Goal: Information Seeking & Learning: Learn about a topic

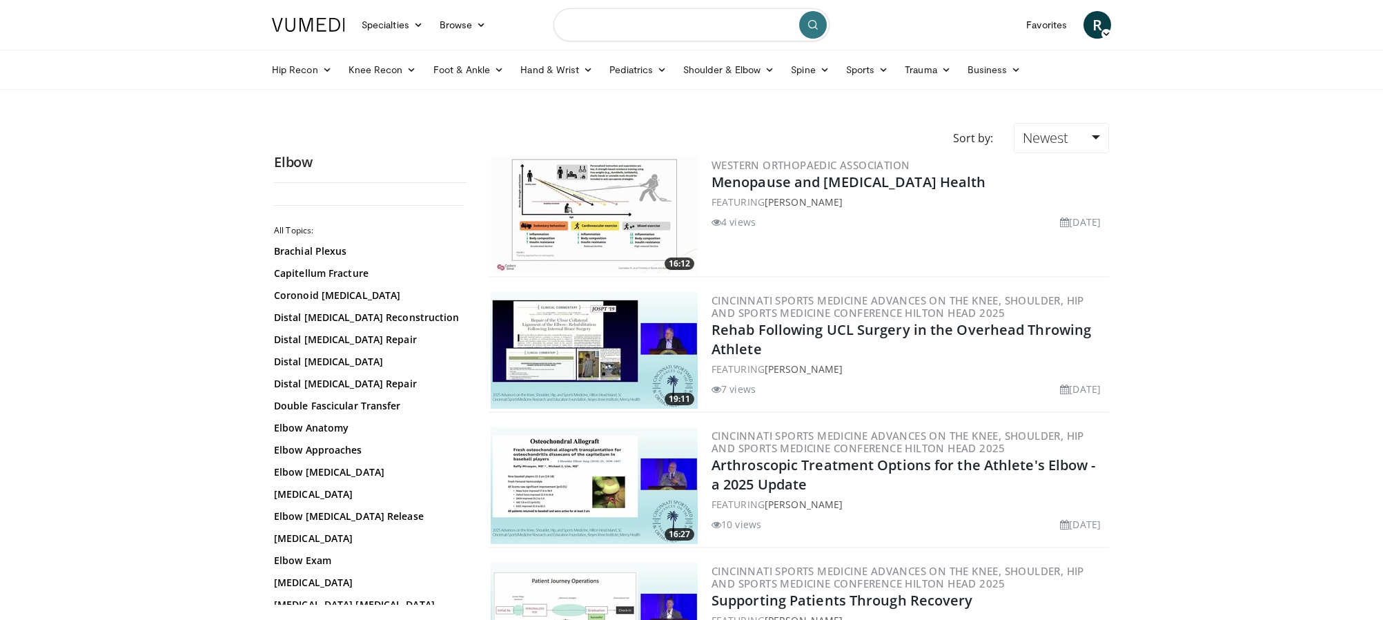
click at [622, 31] on input "Search topics, interventions" at bounding box center [691, 24] width 276 height 33
type input "**********"
click at [814, 30] on icon "submit" at bounding box center [812, 24] width 11 height 11
click at [317, 277] on link "Capitellum Fracture" at bounding box center [367, 273] width 186 height 14
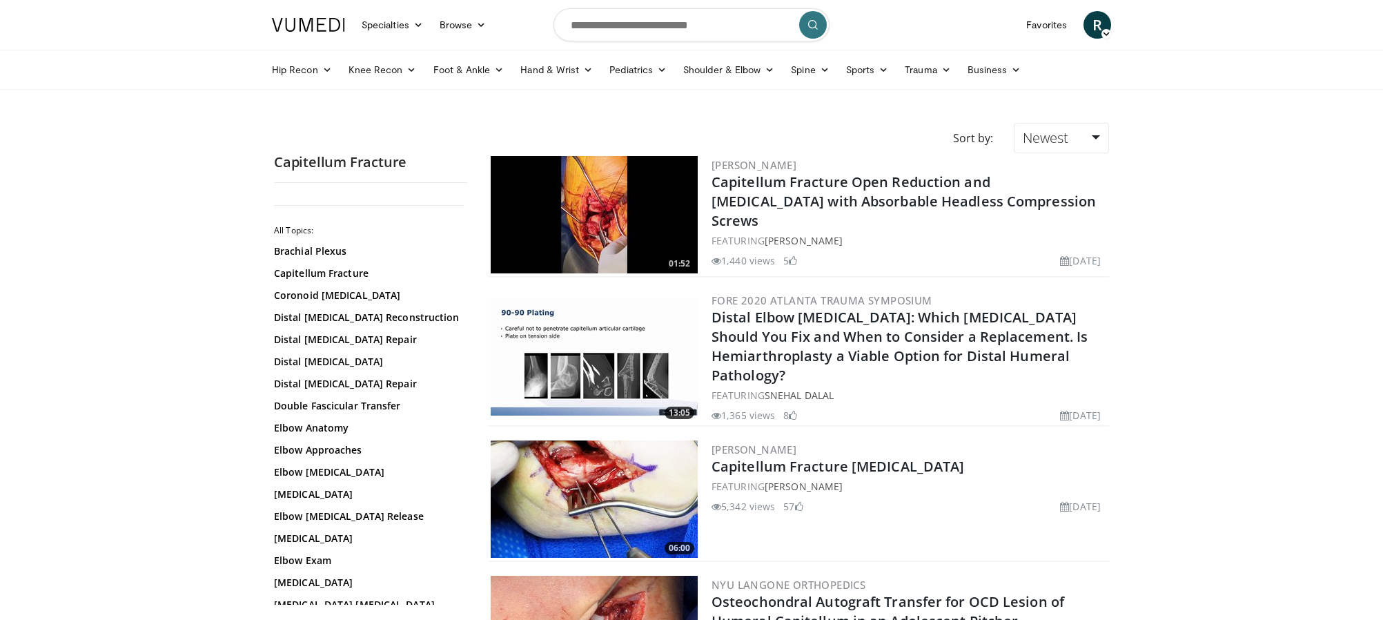
click at [648, 470] on img at bounding box center [594, 498] width 207 height 117
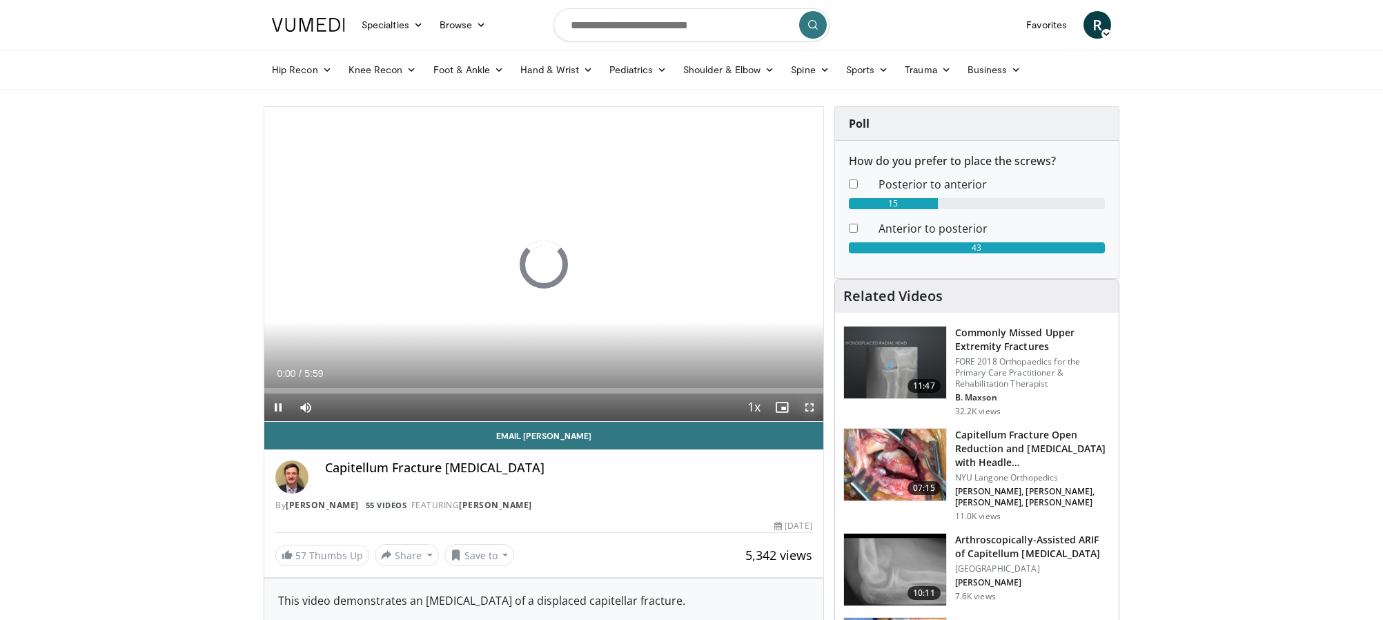
click at [812, 404] on span "Video Player" at bounding box center [810, 407] width 28 height 28
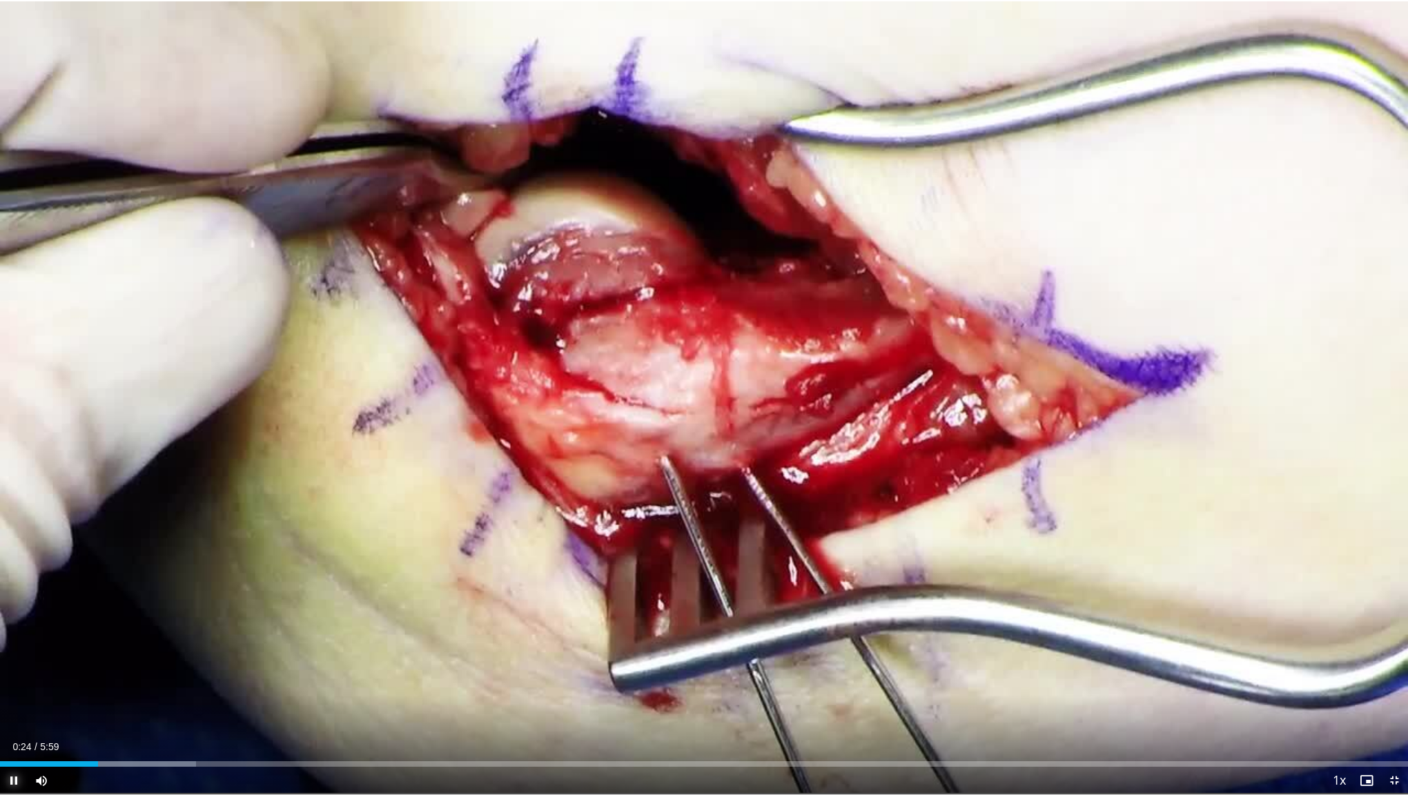
click at [12, 619] on span "Video Player" at bounding box center [14, 781] width 28 height 28
click at [9, 619] on div "Loaded : 16.72% 0:25 0:02" at bounding box center [704, 760] width 1408 height 13
click at [14, 619] on span "Video Player" at bounding box center [14, 781] width 28 height 28
click at [84, 619] on div "Progress Bar" at bounding box center [84, 764] width 1 height 6
click at [56, 619] on div "Progress Bar" at bounding box center [56, 764] width 1 height 6
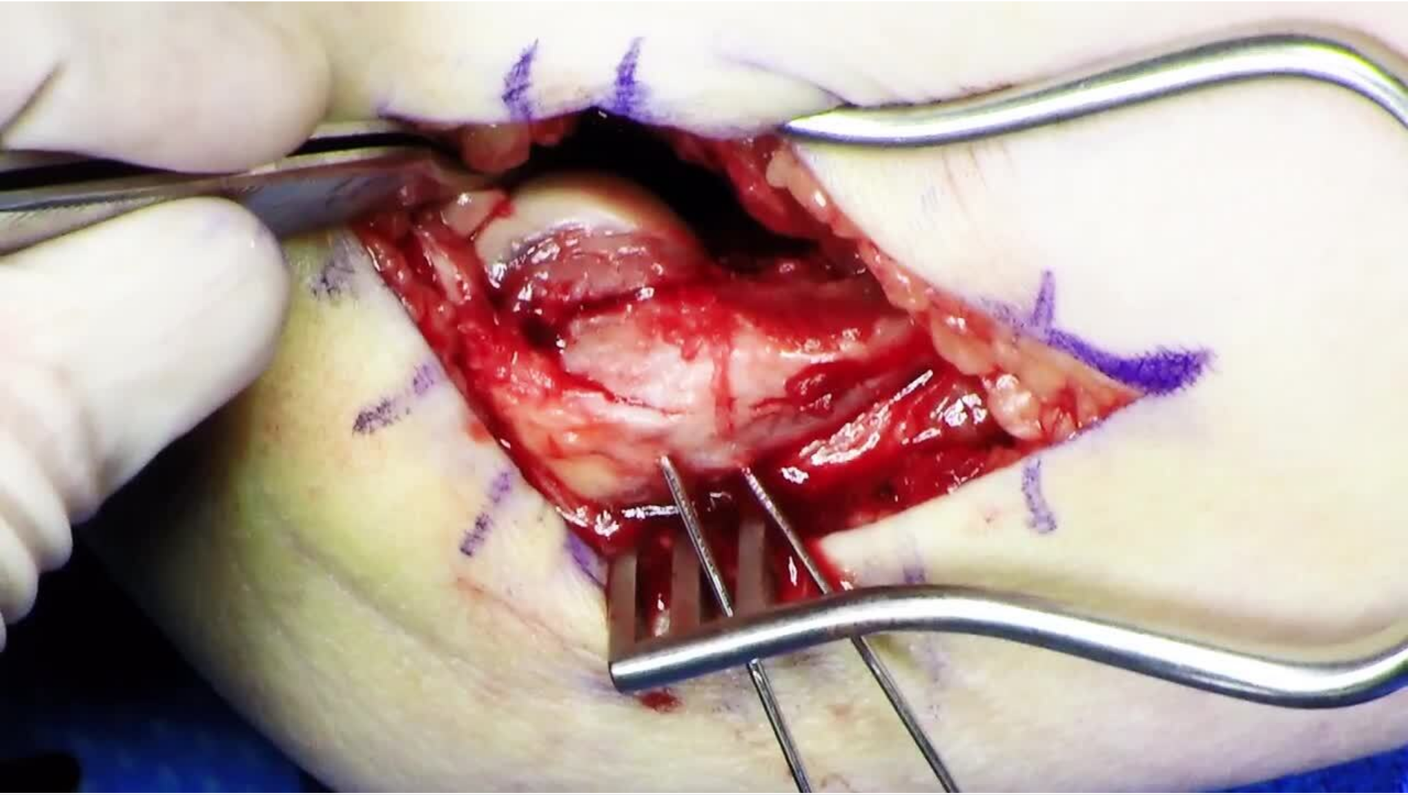
click at [4, 619] on video-js "**********" at bounding box center [704, 397] width 1408 height 795
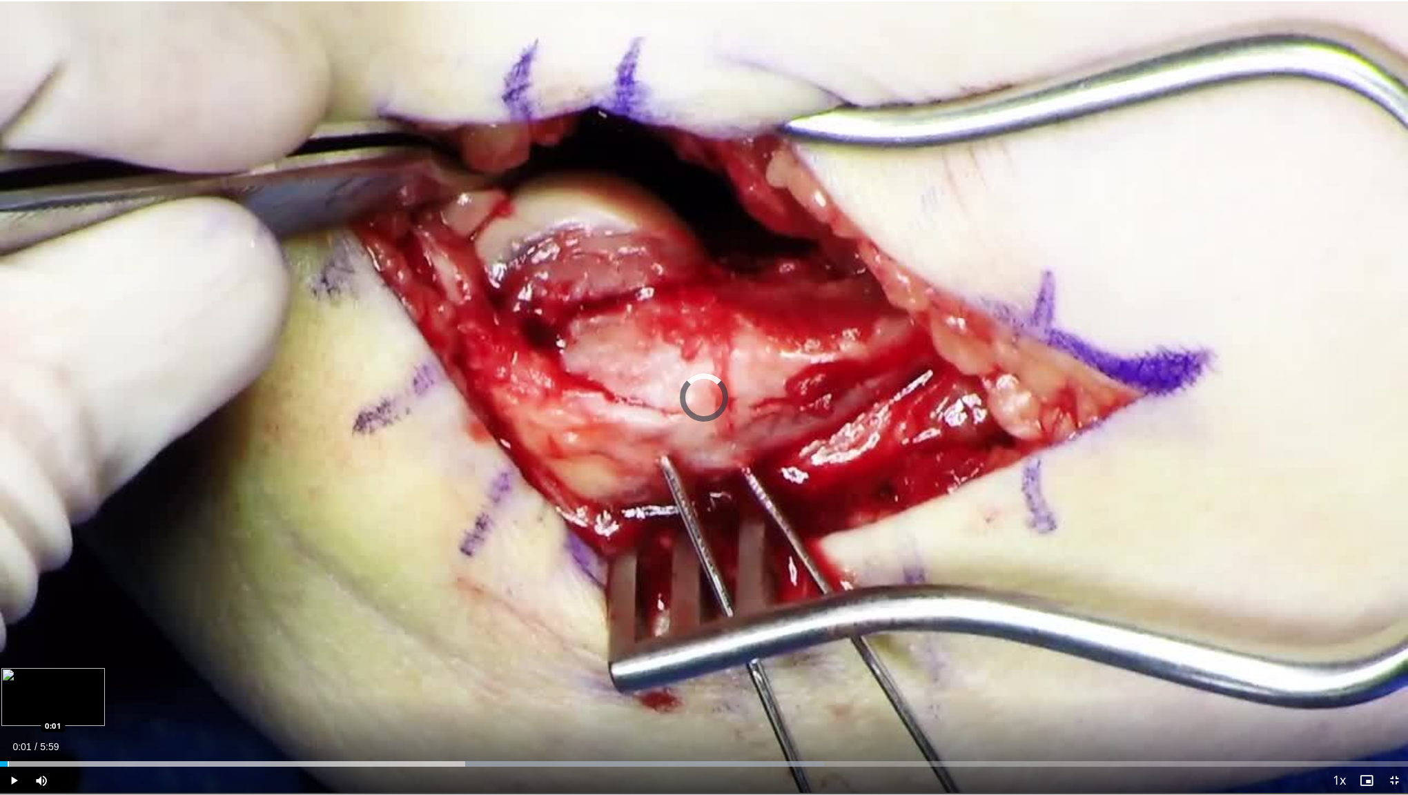
click at [8, 619] on div "Progress Bar" at bounding box center [8, 764] width 1 height 6
click at [11, 619] on div "Progress Bar" at bounding box center [10, 764] width 1 height 6
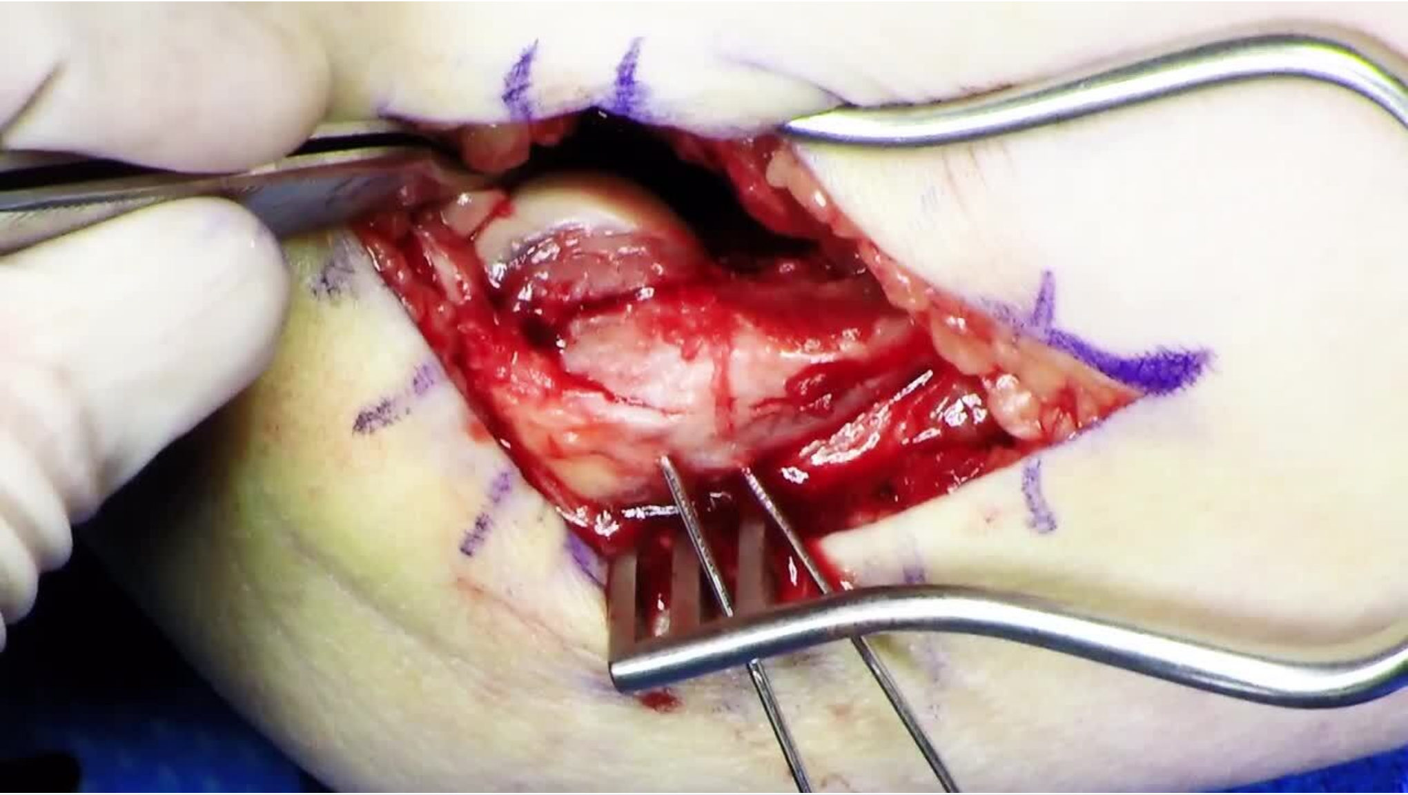
click at [1378, 619] on video-js "**********" at bounding box center [704, 397] width 1408 height 795
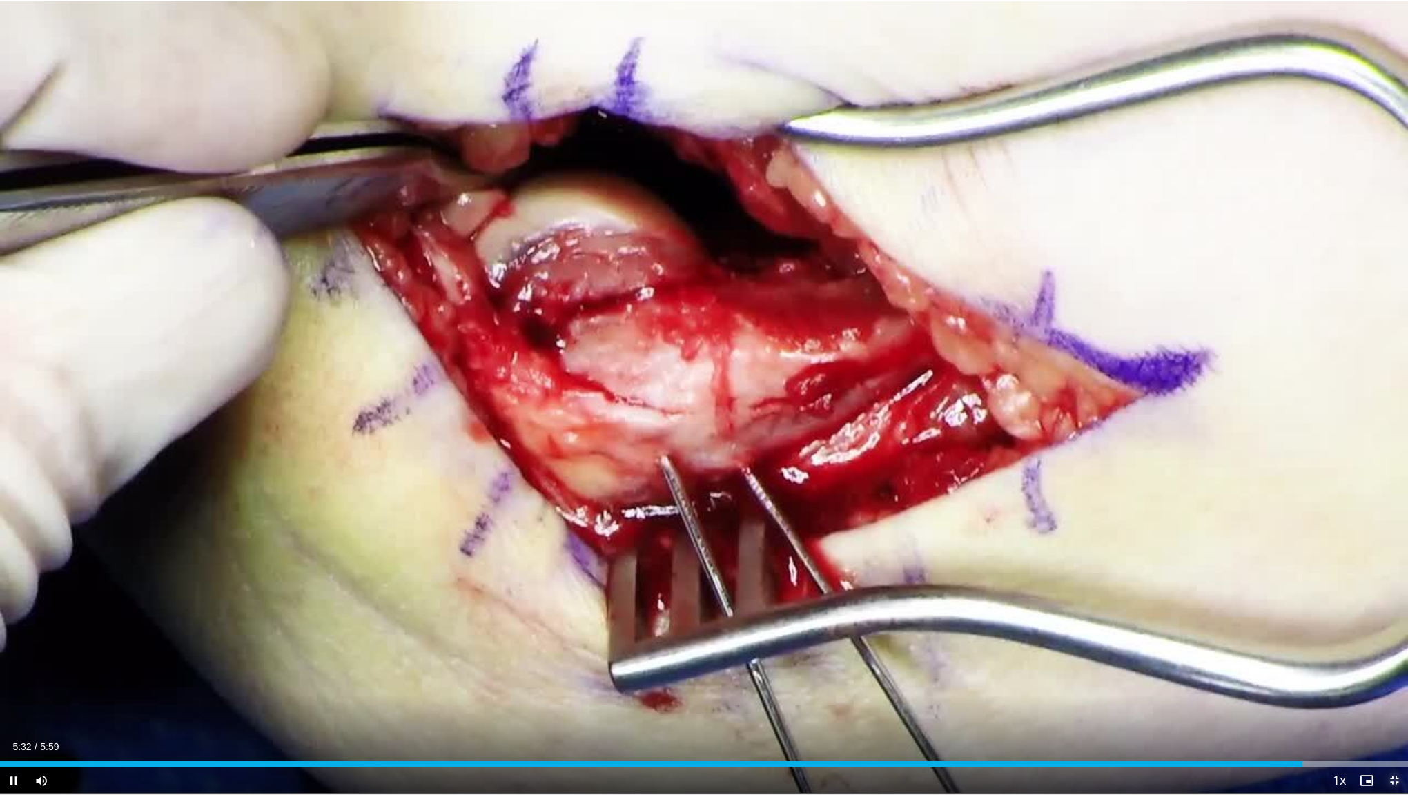
click at [1393, 619] on span "Video Player" at bounding box center [1394, 781] width 28 height 28
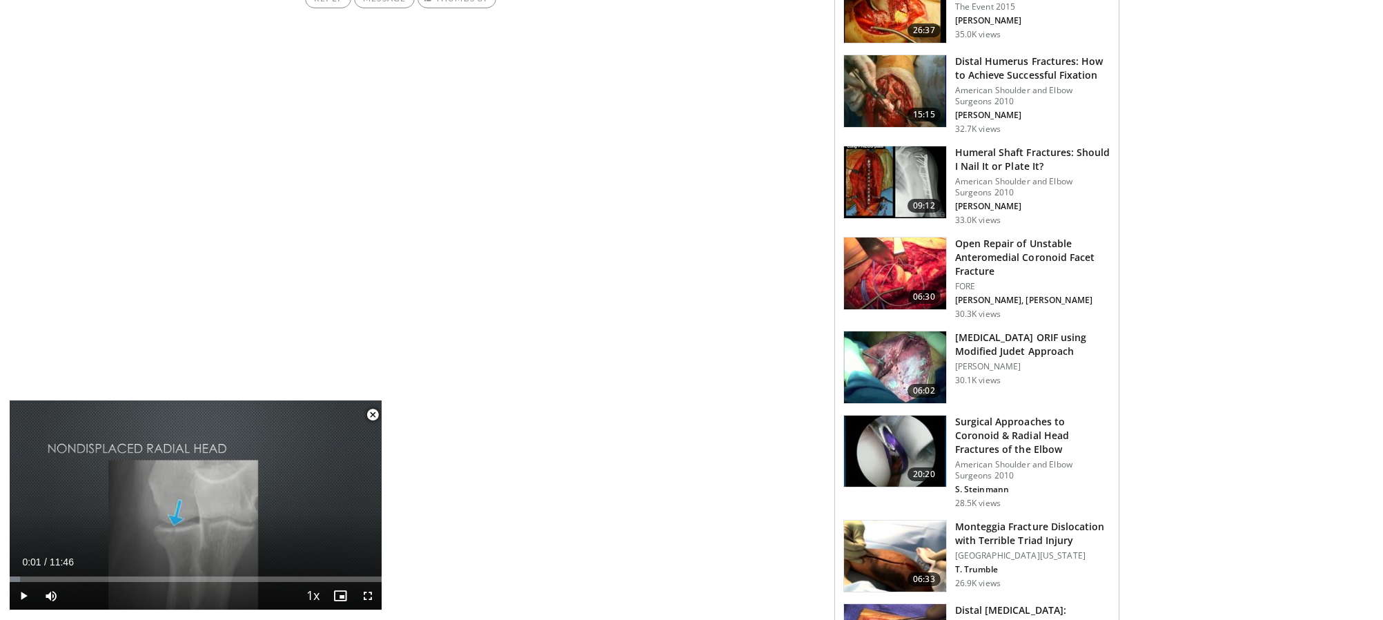
scroll to position [1322, 0]
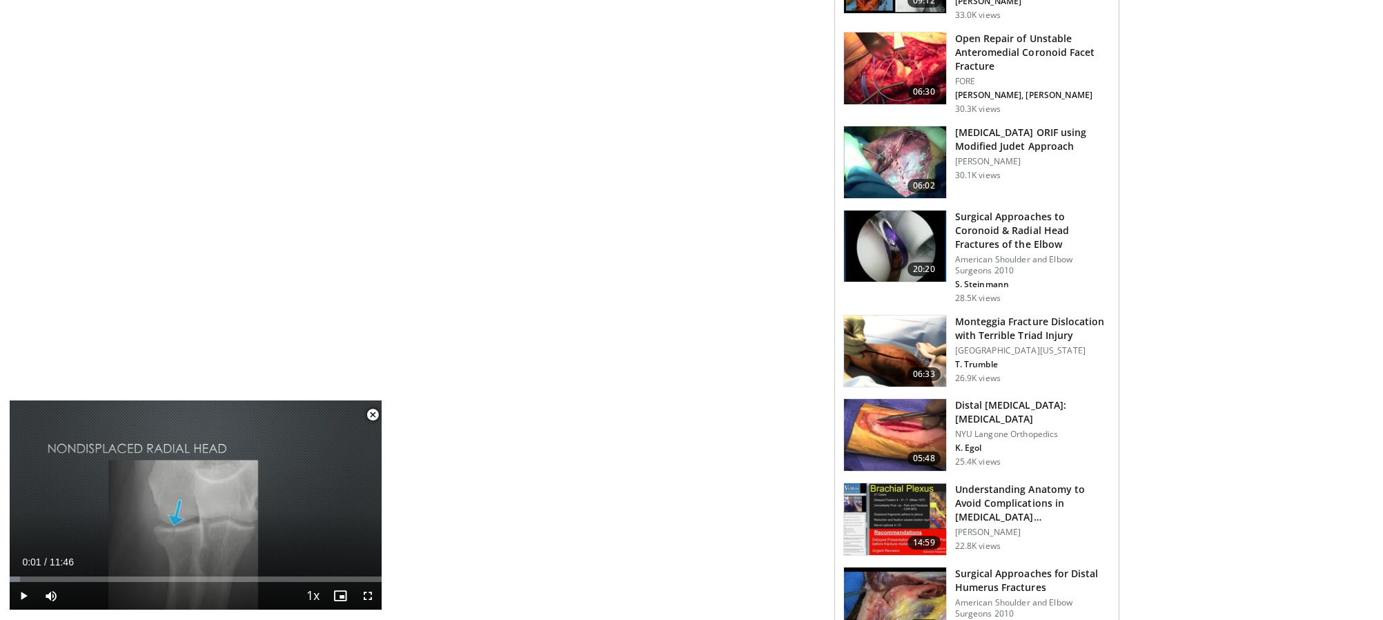
click at [923, 236] on img at bounding box center [895, 246] width 102 height 72
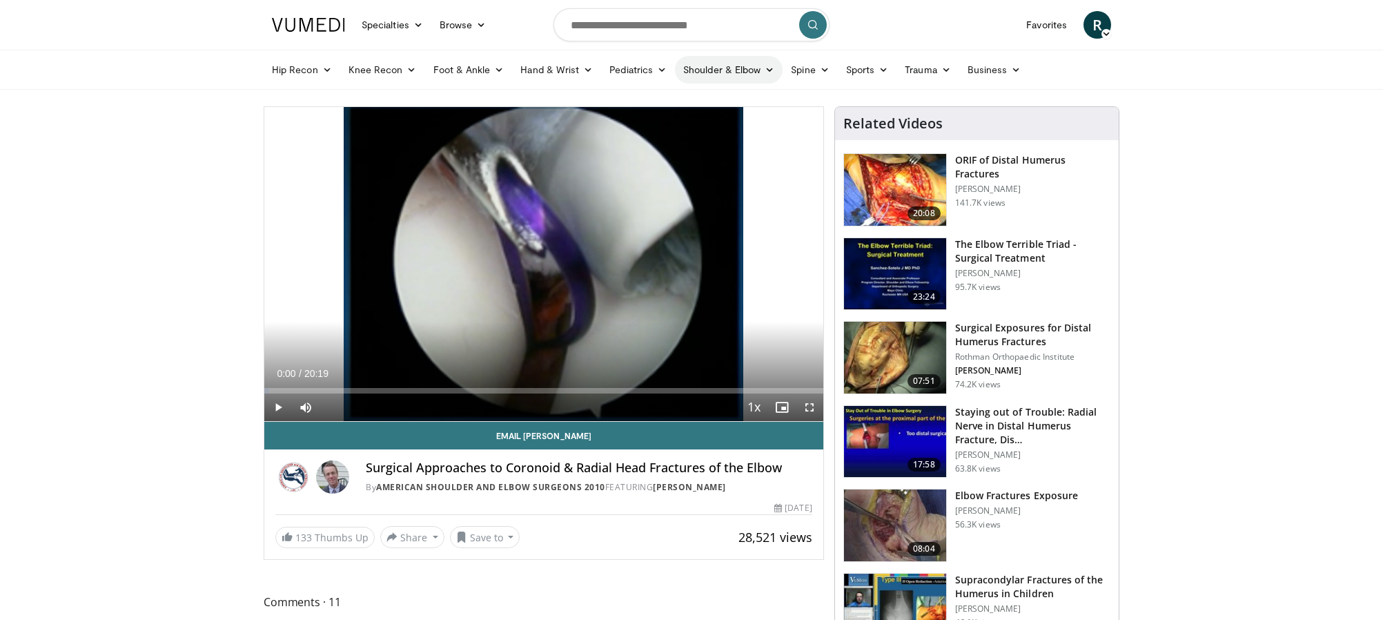
click at [769, 67] on icon at bounding box center [770, 70] width 10 height 10
click at [650, 97] on link "Elbow" at bounding box center [700, 101] width 164 height 22
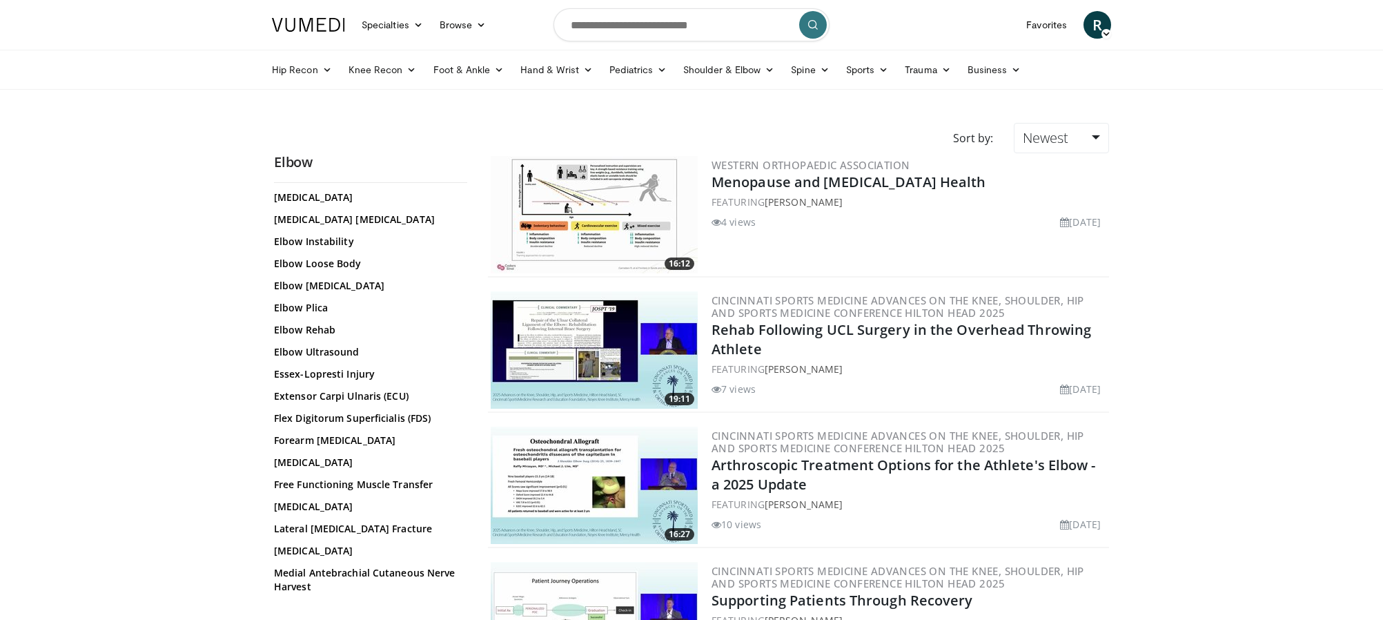
scroll to position [379, 0]
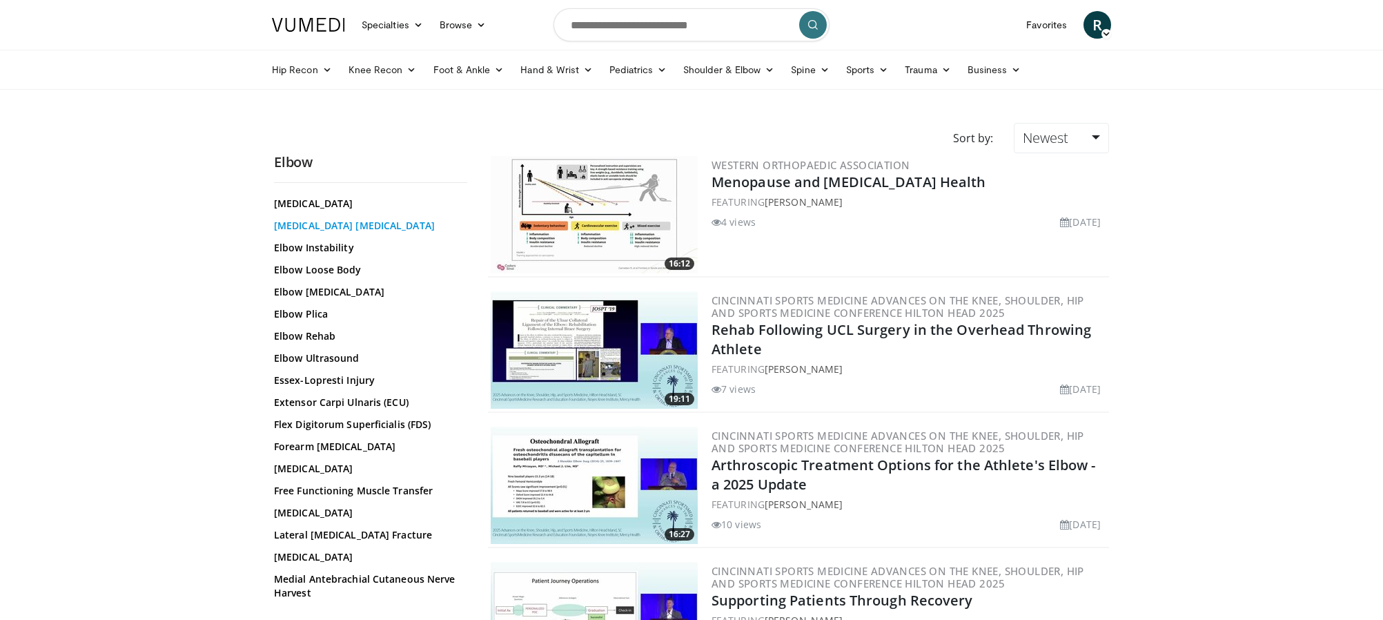
click at [353, 224] on link "[MEDICAL_DATA] [MEDICAL_DATA]" at bounding box center [367, 226] width 186 height 14
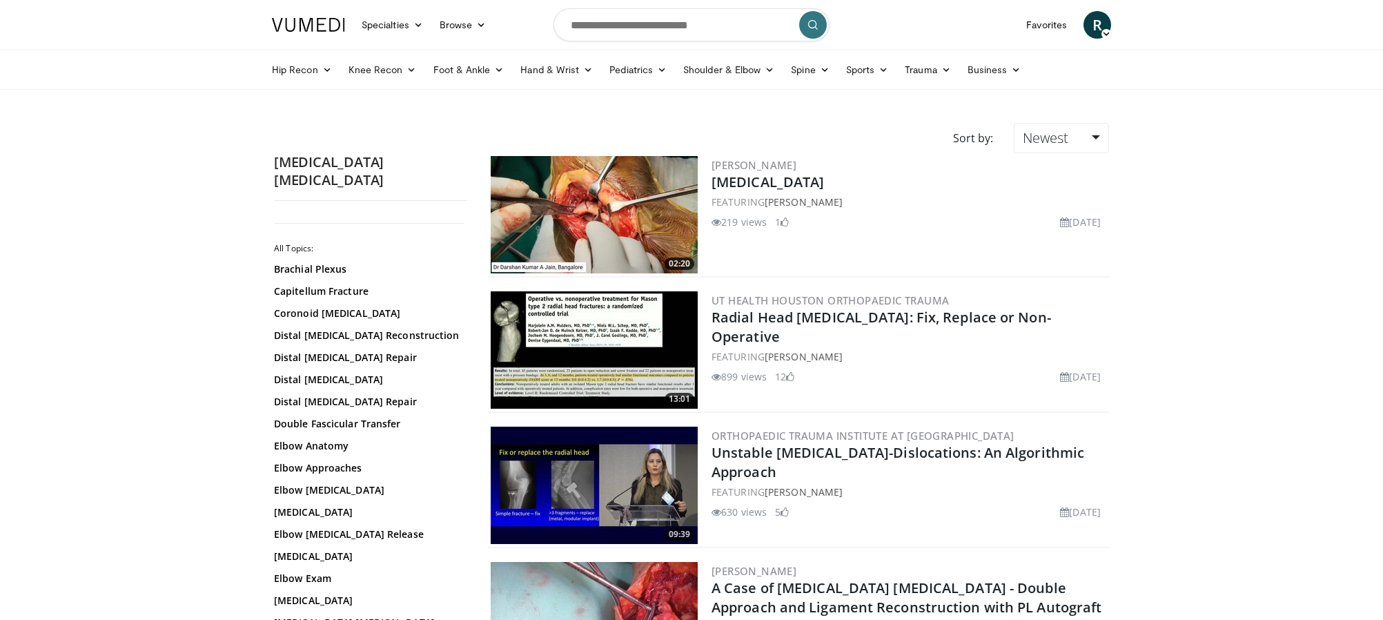
click at [561, 213] on img at bounding box center [594, 214] width 207 height 117
click at [605, 501] on img at bounding box center [594, 485] width 207 height 117
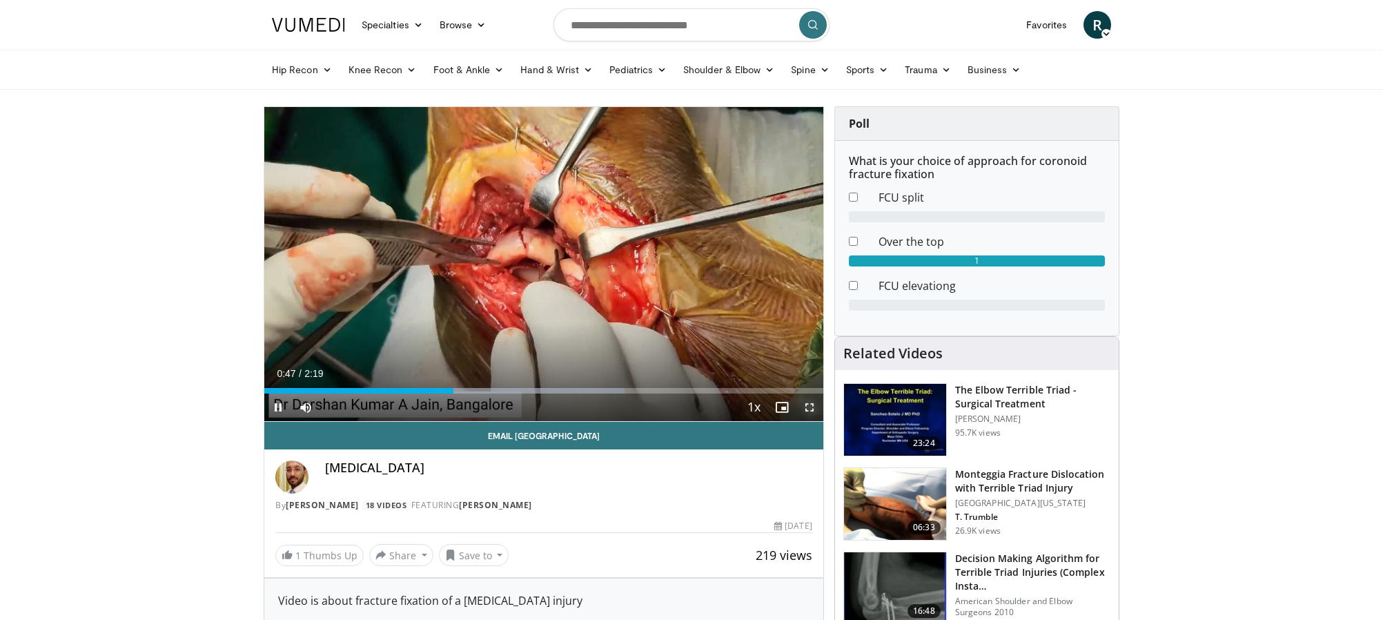
click at [808, 409] on span "Video Player" at bounding box center [810, 407] width 28 height 28
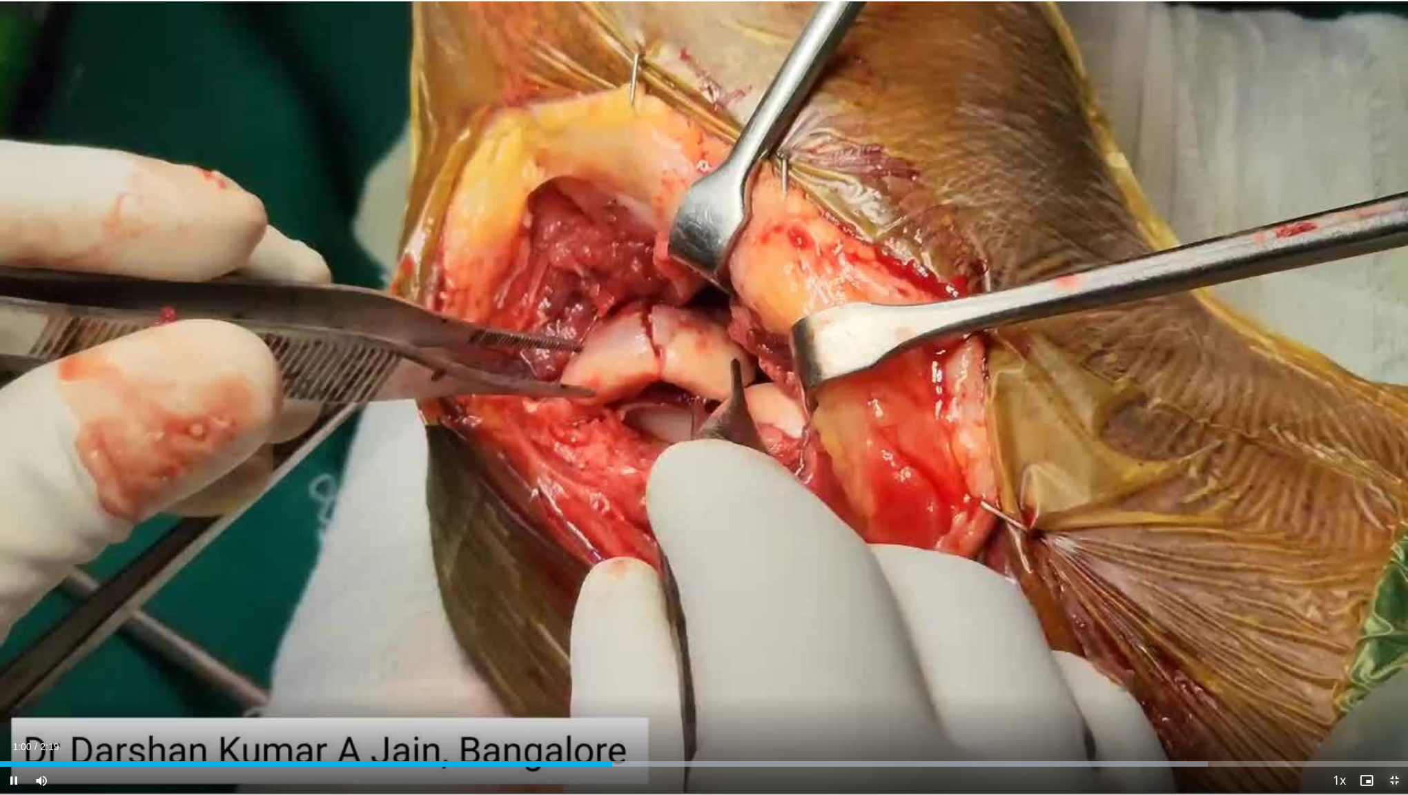
click at [1382, 619] on span "Video Player" at bounding box center [1394, 781] width 28 height 28
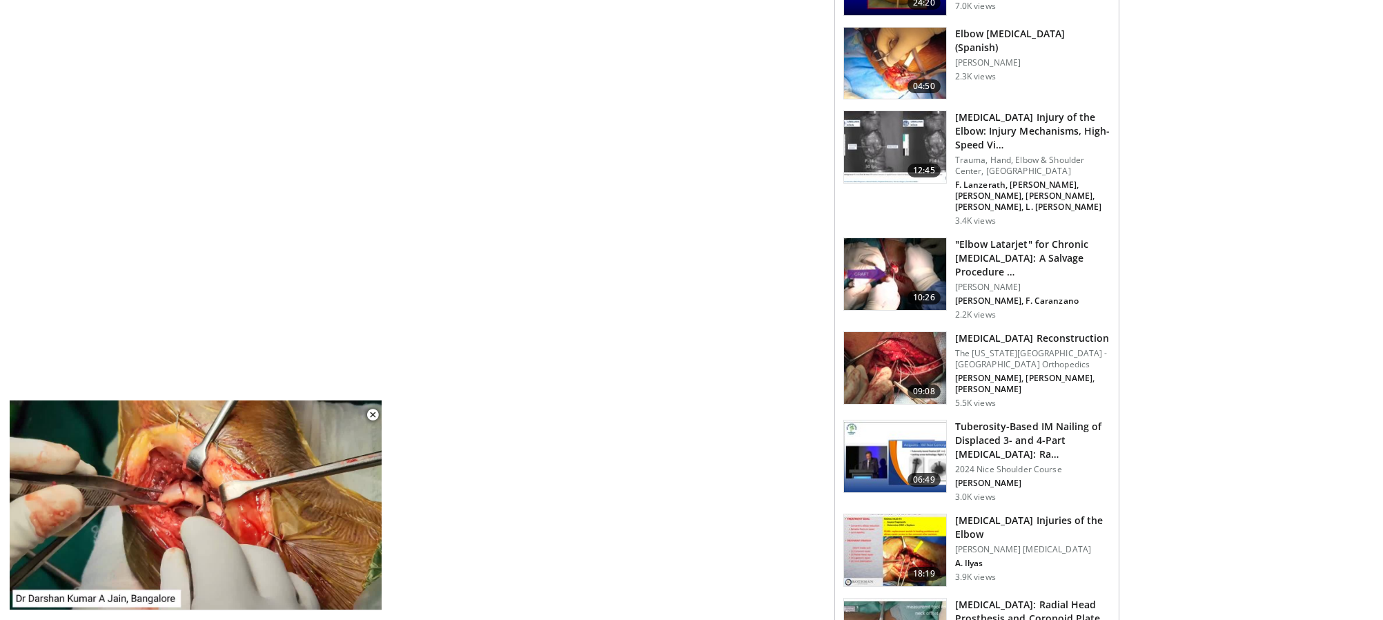
scroll to position [576, 0]
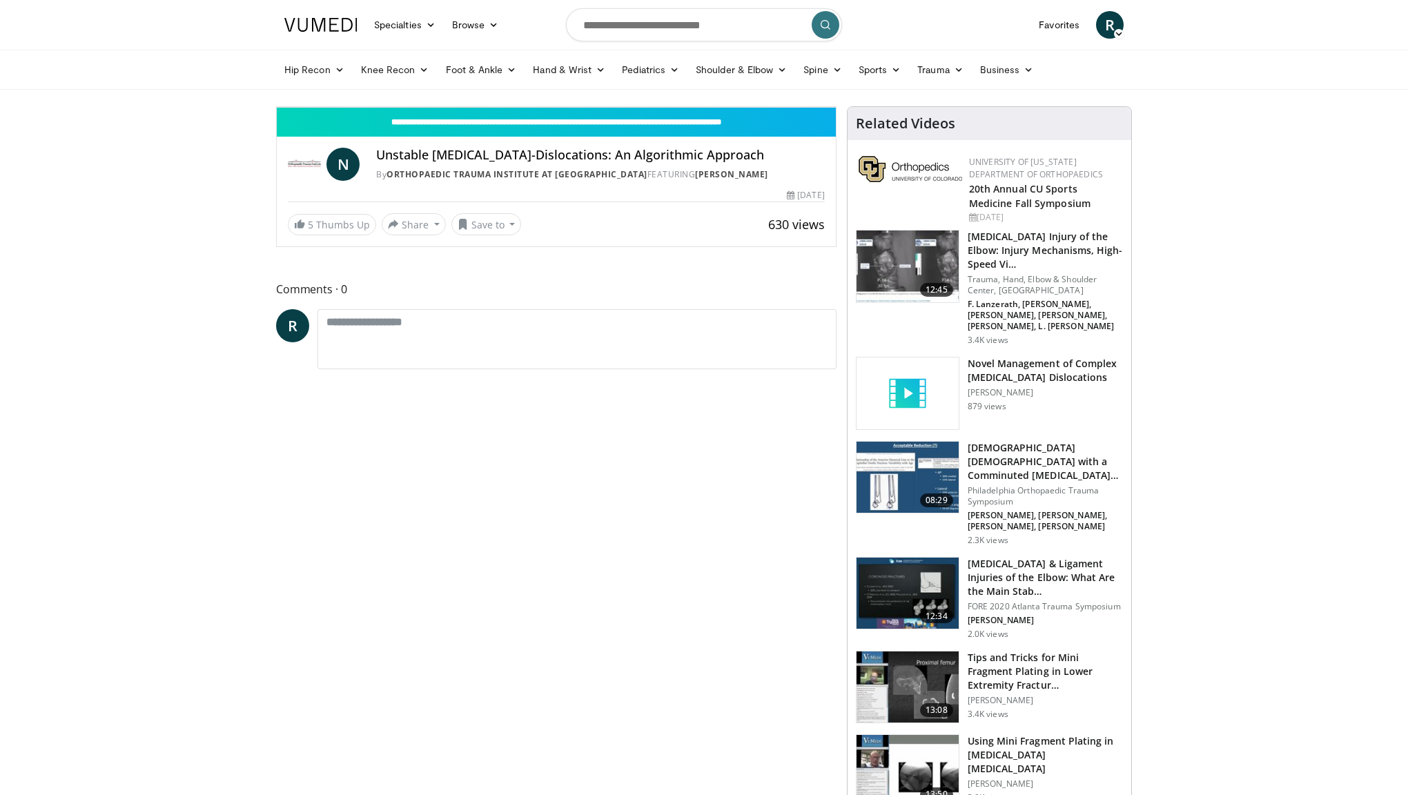
click at [307, 79] on div "Progress Bar" at bounding box center [307, 77] width 1 height 6
click at [277, 107] on div "Current Time 1:29 / Duration 9:38 Pause Skip Backward Skip Forward Mute 0% Load…" at bounding box center [556, 93] width 559 height 28
click at [517, 79] on div "Progress Bar" at bounding box center [517, 77] width 1 height 6
click at [277, 108] on video-js "**********" at bounding box center [556, 107] width 559 height 1
click at [313, 79] on div "Loaded : 27.70% 2:08 2:08" at bounding box center [556, 72] width 559 height 13
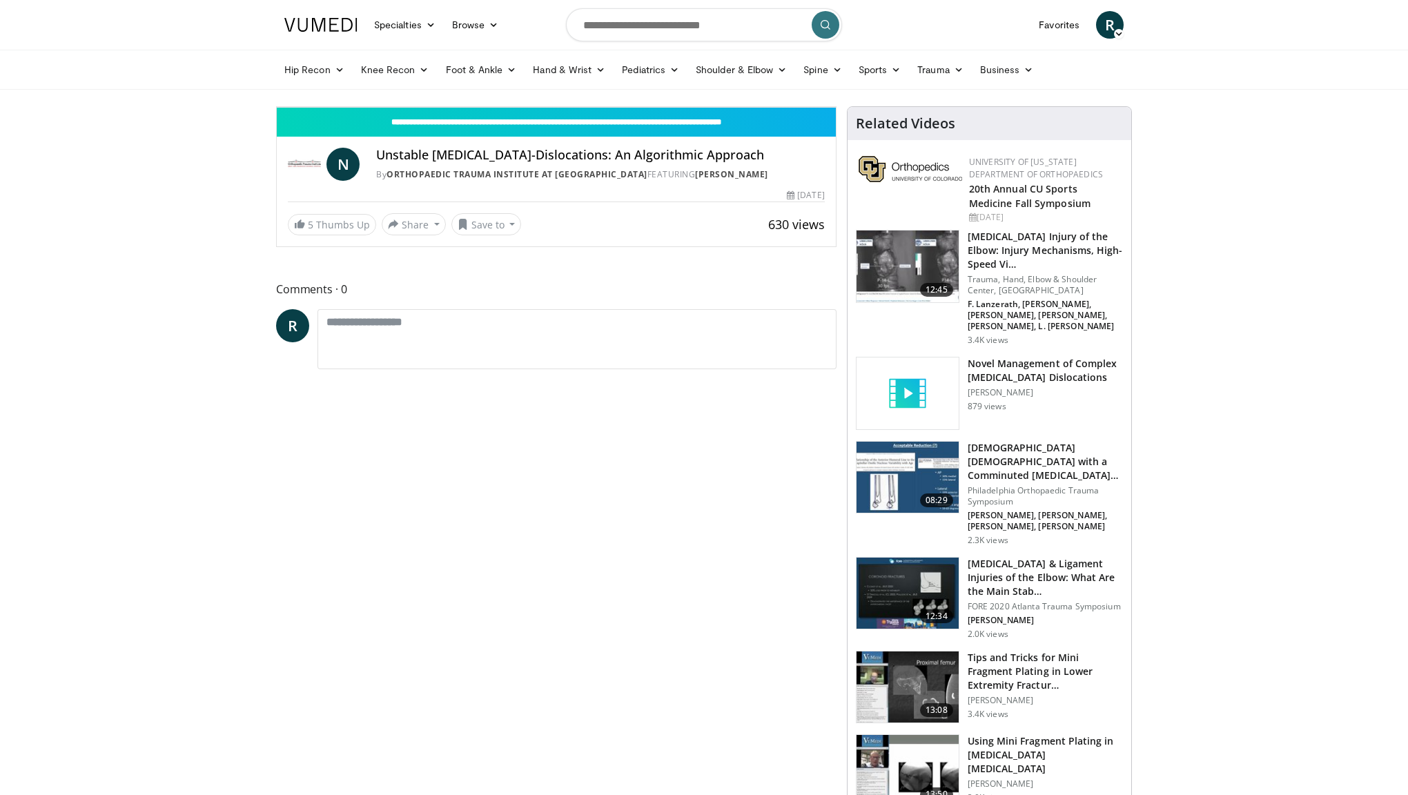
click at [836, 107] on span "Video Player" at bounding box center [822, 93] width 28 height 28
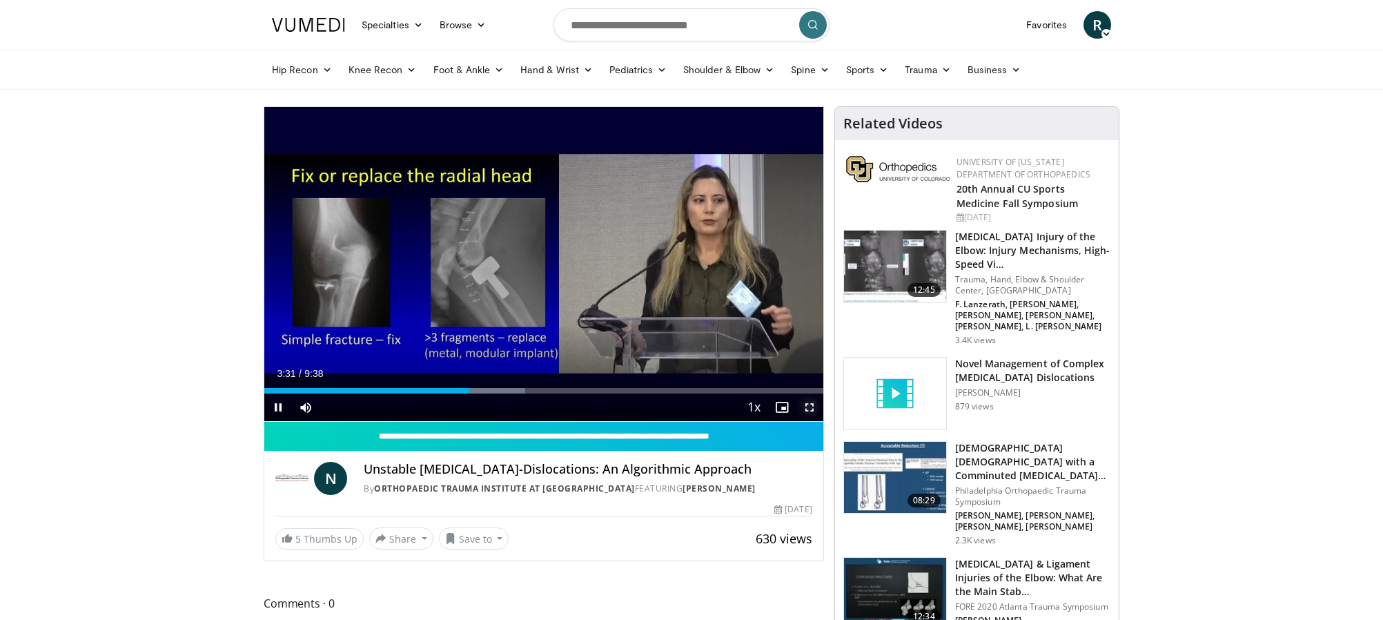
click at [804, 410] on span "Video Player" at bounding box center [810, 407] width 28 height 28
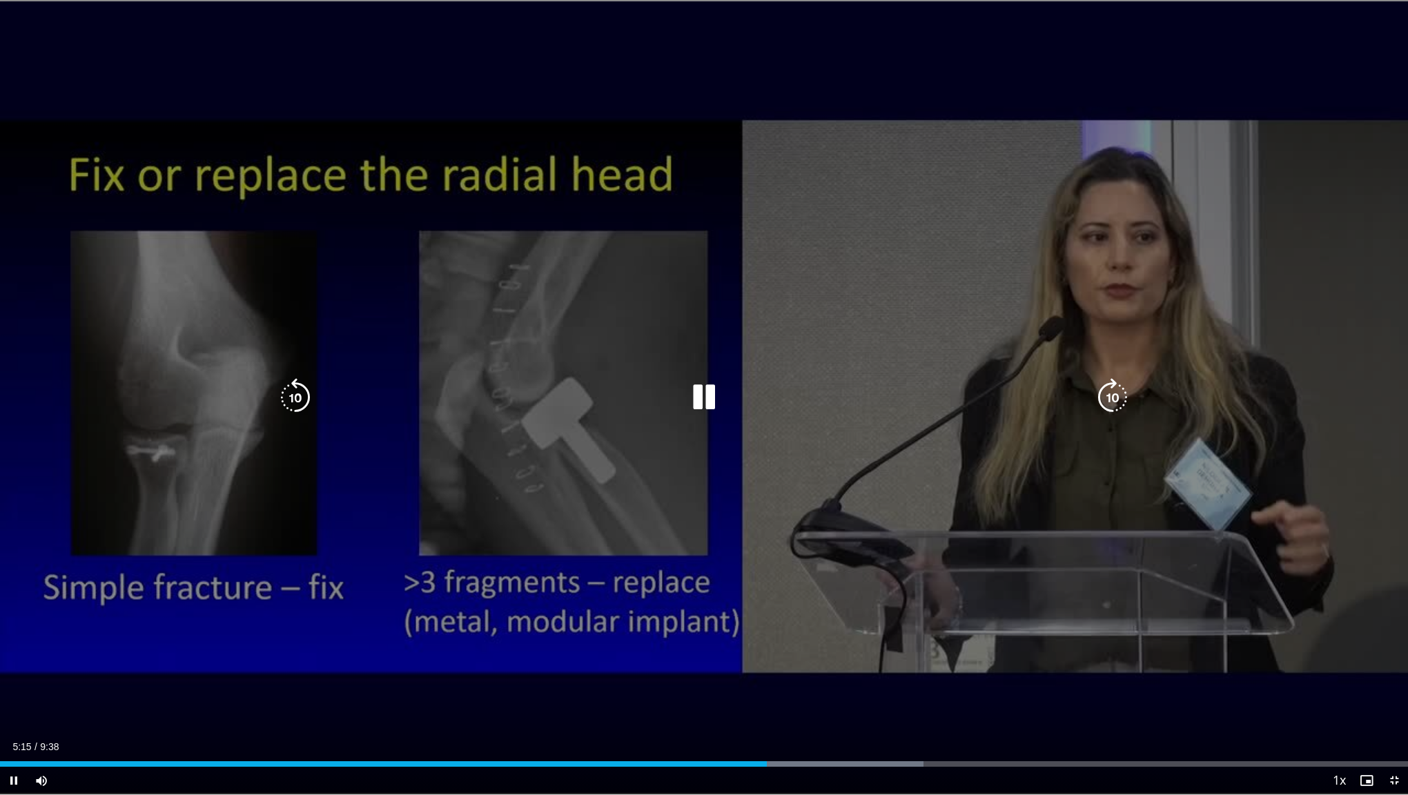
click at [622, 304] on div "10 seconds Tap to unmute" at bounding box center [704, 397] width 1408 height 794
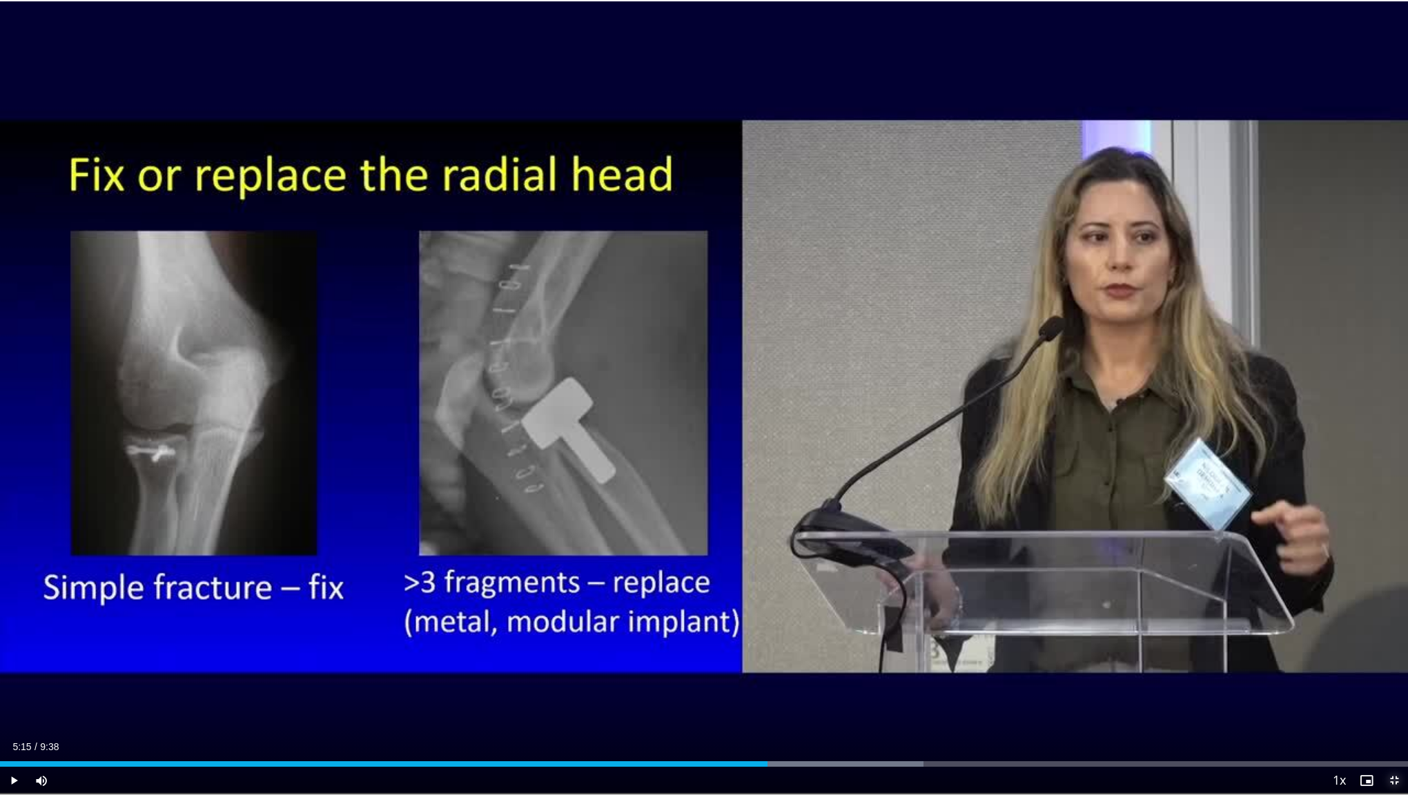
click at [1382, 619] on span "Video Player" at bounding box center [1394, 781] width 28 height 28
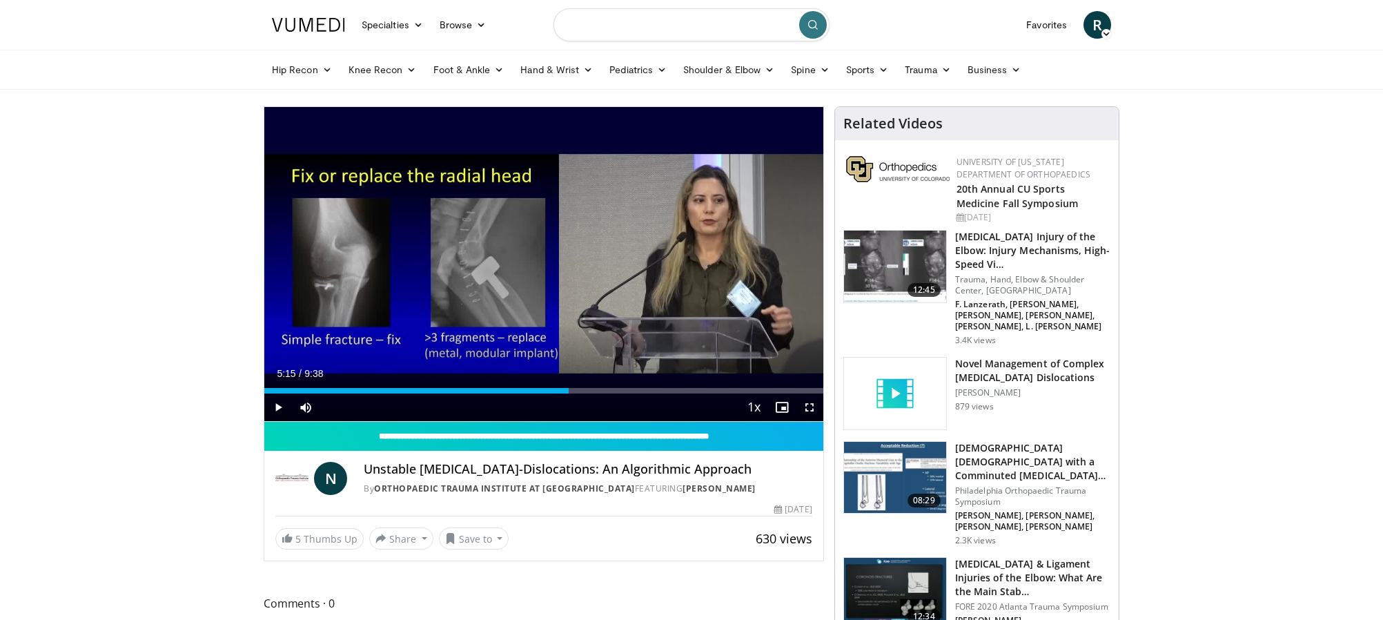
click at [600, 30] on input "Search topics, interventions" at bounding box center [691, 24] width 276 height 33
type input "**********"
click at [816, 21] on icon "submit" at bounding box center [812, 24] width 11 height 11
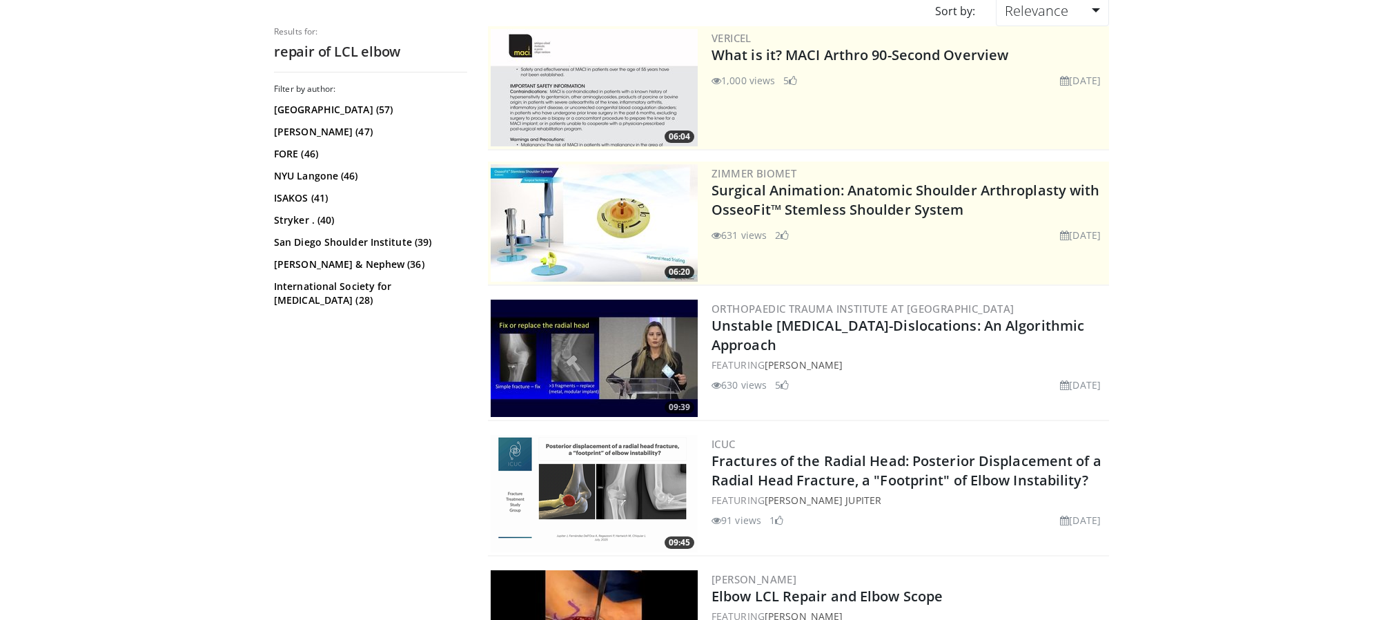
scroll to position [373, 0]
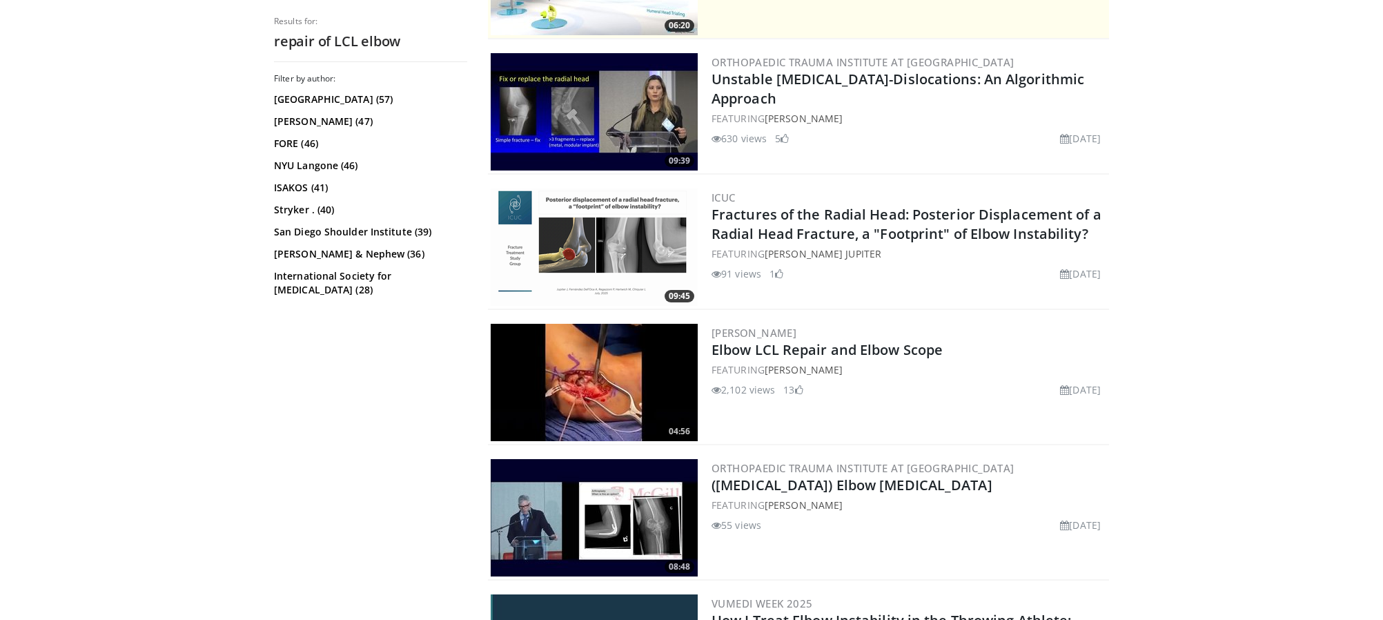
click at [674, 393] on img at bounding box center [594, 382] width 207 height 117
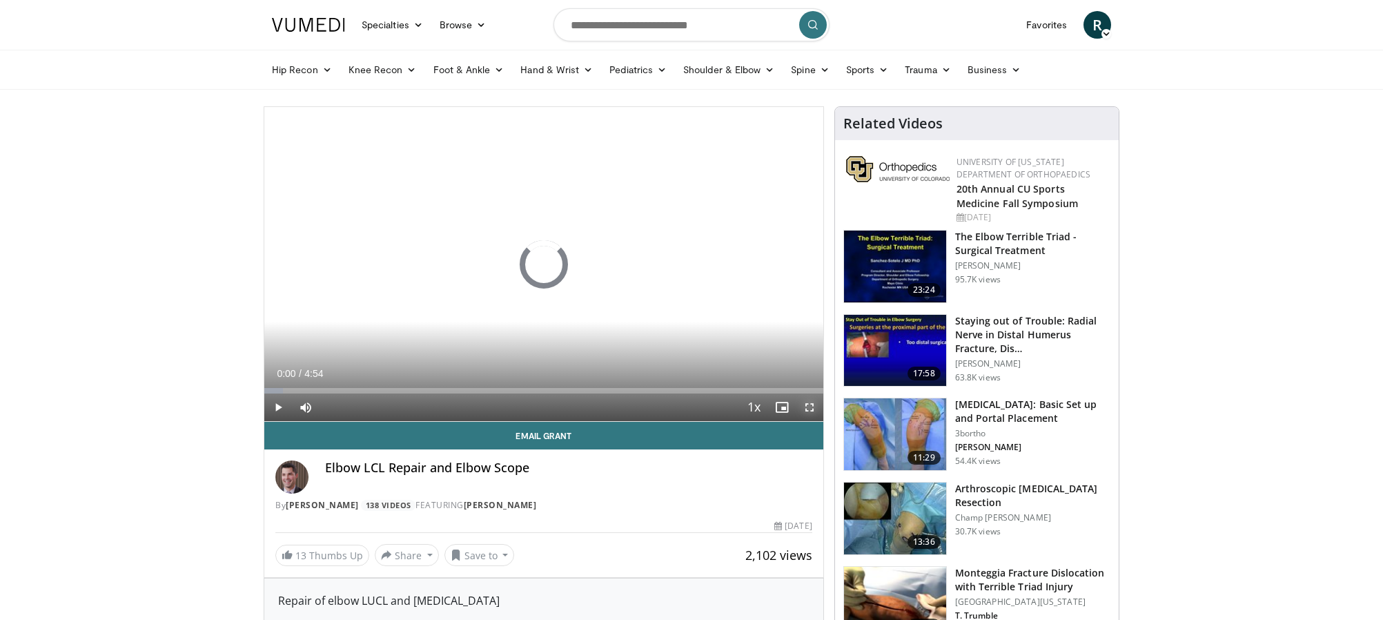
click at [812, 402] on span "Video Player" at bounding box center [810, 407] width 28 height 28
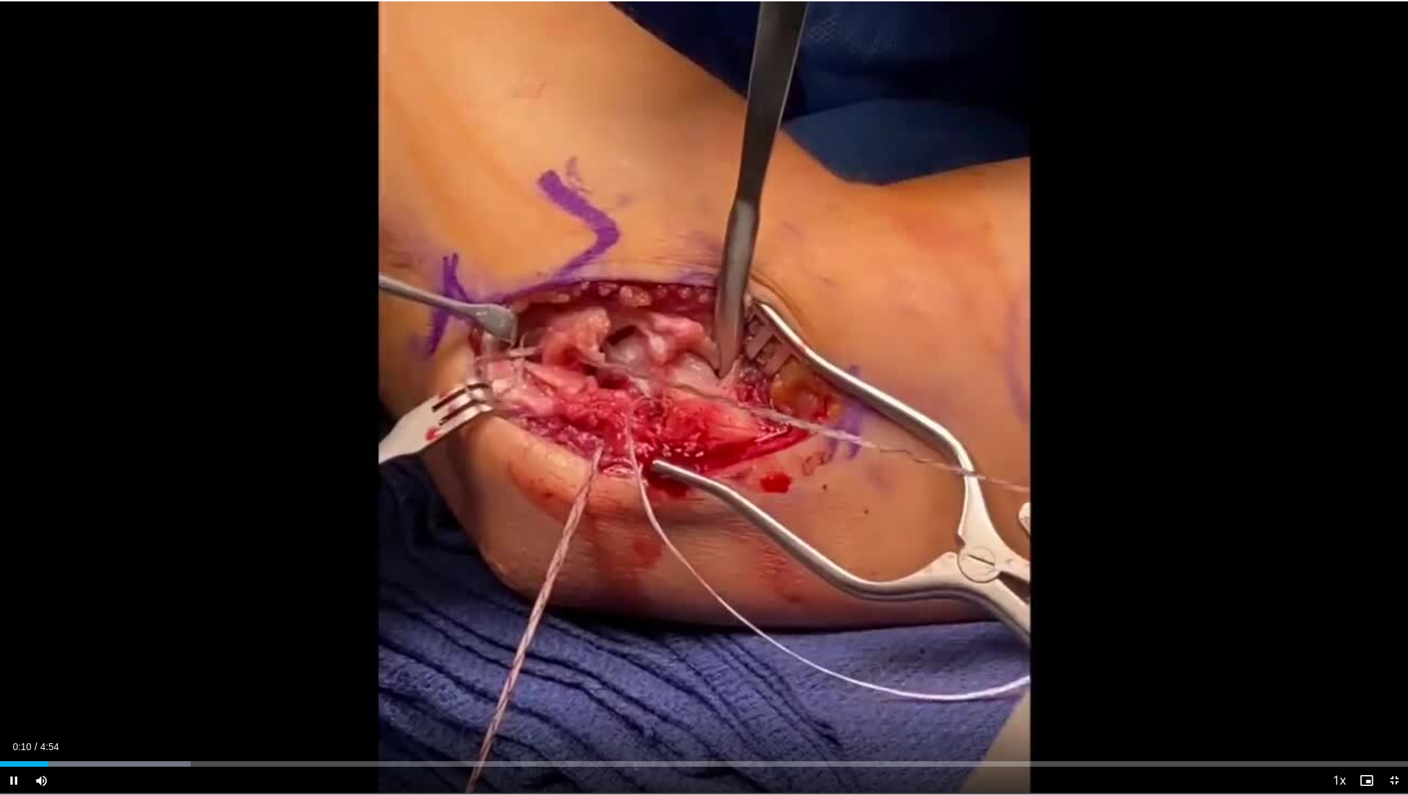
click at [121, 619] on div "Current Time 0:10 / Duration 4:54 Pause Skip Backward Skip Forward Mute Loaded …" at bounding box center [704, 781] width 1408 height 28
click at [112, 619] on div "Progress Bar" at bounding box center [112, 764] width 1 height 6
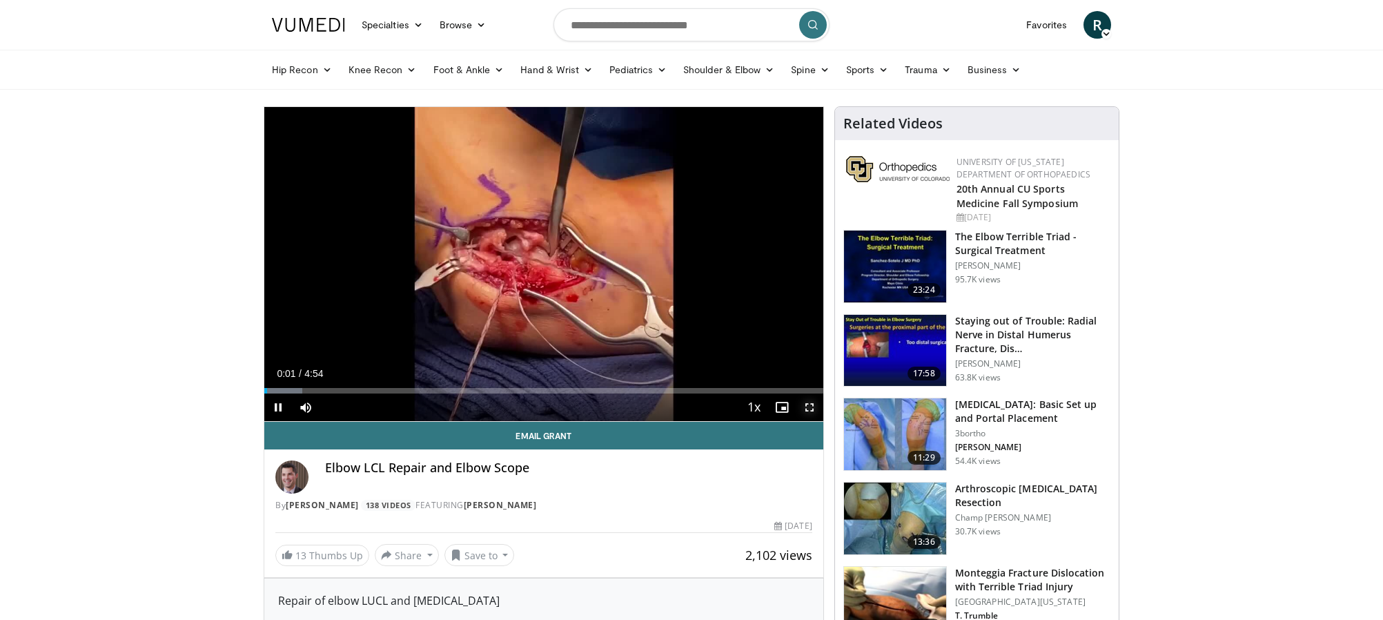
click at [810, 406] on span "Video Player" at bounding box center [810, 407] width 28 height 28
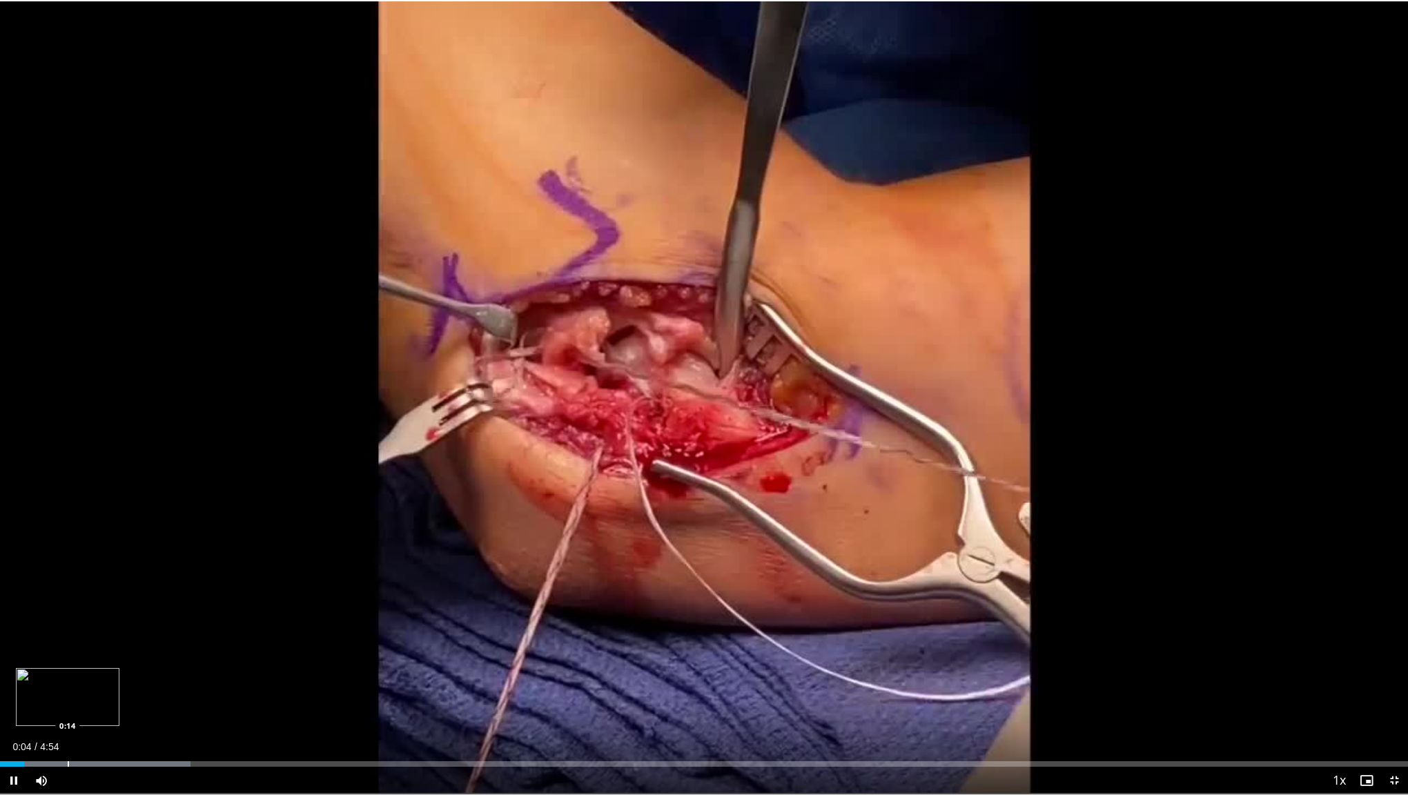
click at [68, 619] on div "Progress Bar" at bounding box center [68, 764] width 1 height 6
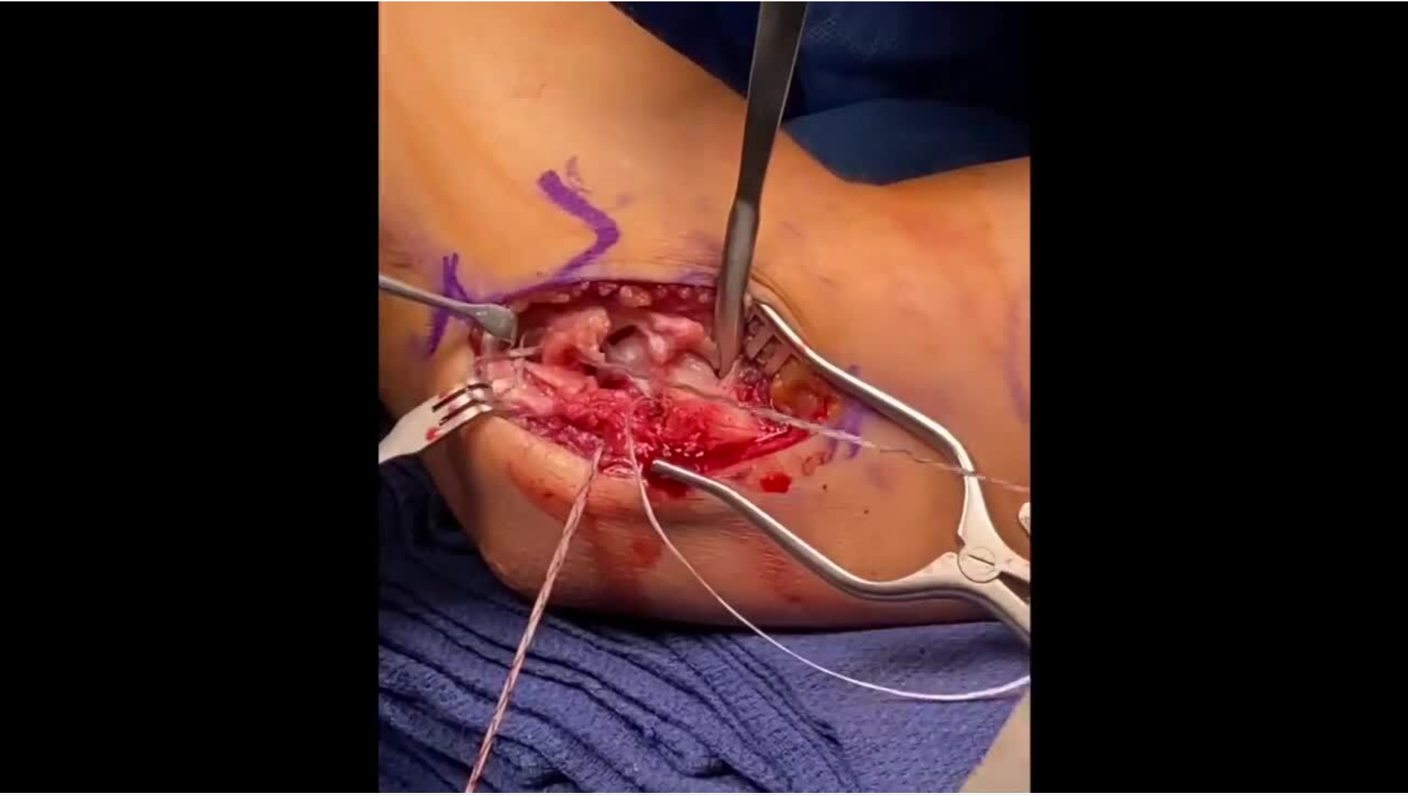
click at [75, 619] on div "10 seconds Tap to unmute" at bounding box center [704, 397] width 1408 height 794
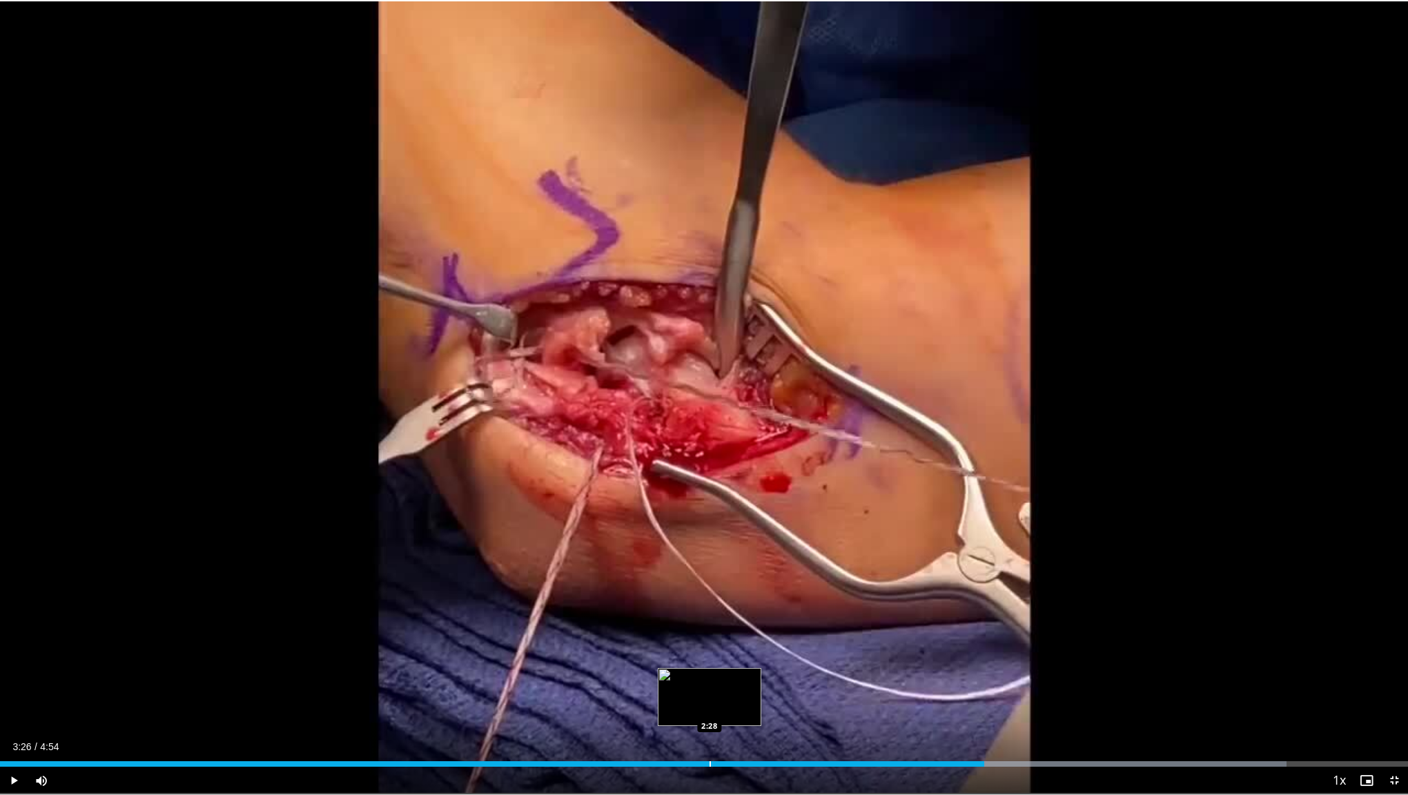
click at [708, 619] on div "Loaded : 91.37% 3:26 2:28" at bounding box center [704, 760] width 1408 height 13
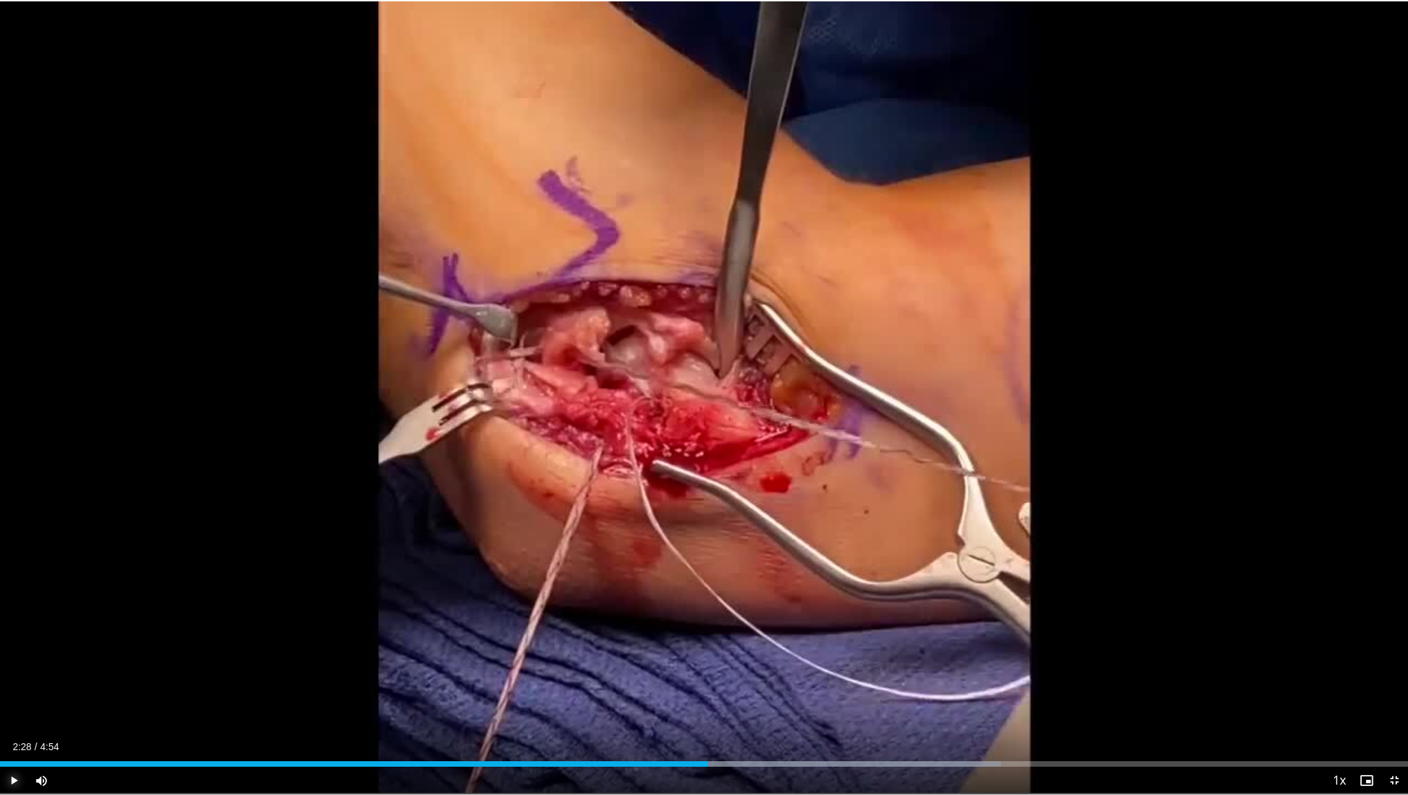
click at [17, 619] on span "Video Player" at bounding box center [14, 781] width 28 height 28
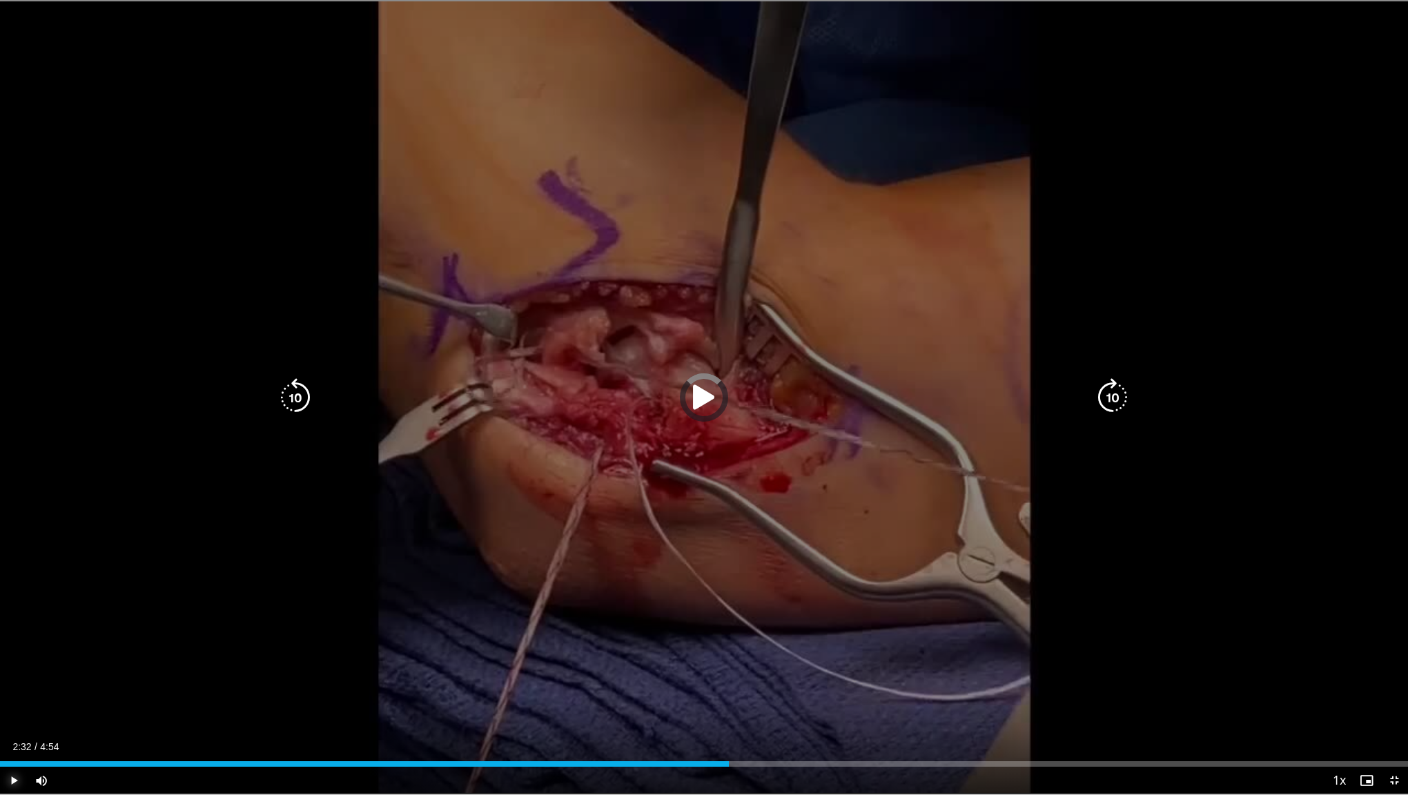
drag, startPoint x: 729, startPoint y: 756, endPoint x: 648, endPoint y: 771, distance: 82.0
click at [647, 619] on div "Current Time 2:32 / Duration 4:54 Play Skip Backward Skip Forward Mute Loaded :…" at bounding box center [704, 781] width 1408 height 28
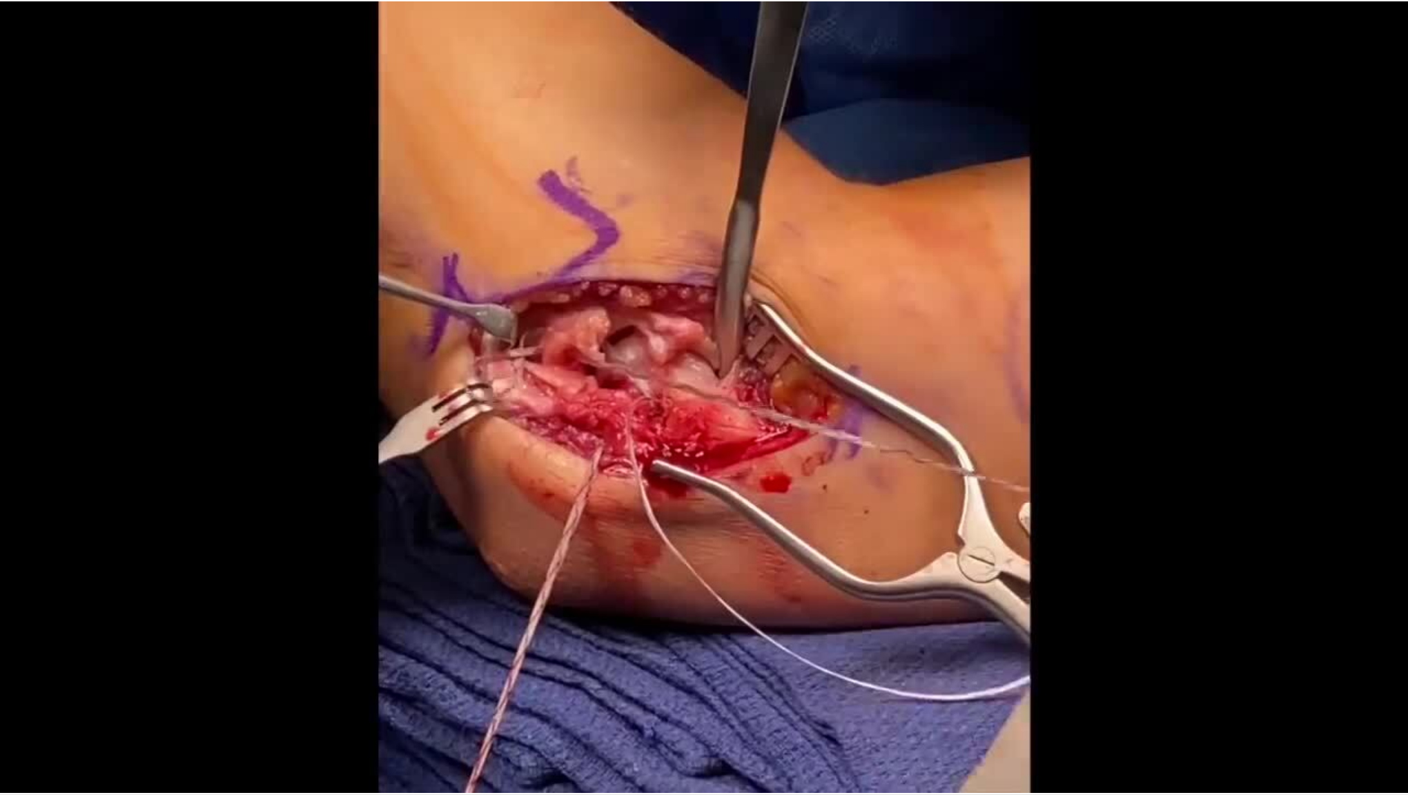
click at [609, 619] on video-js "**********" at bounding box center [704, 397] width 1408 height 795
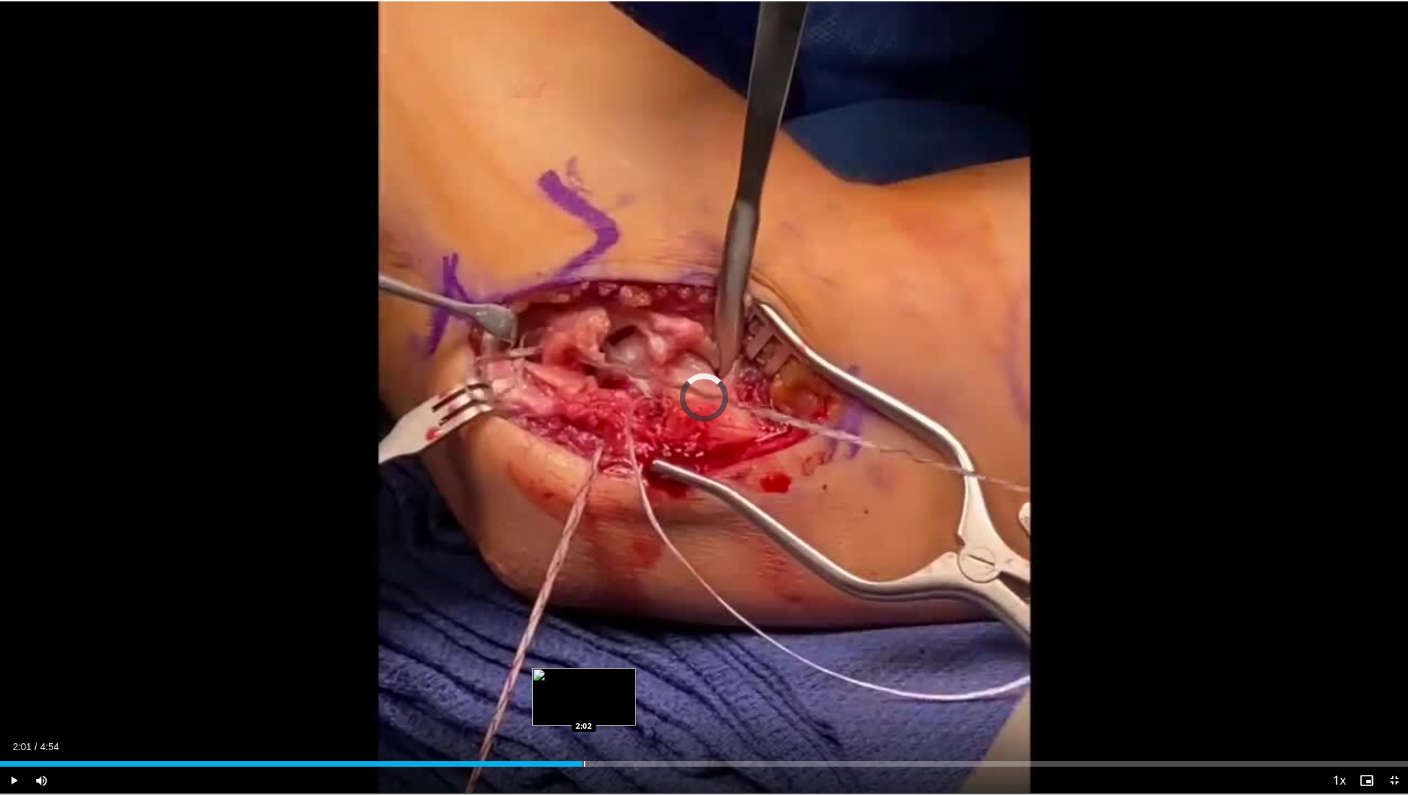
click at [584, 619] on div "Progress Bar" at bounding box center [584, 764] width 1 height 6
click at [555, 619] on div "Current Time 2:05 / Duration 4:54 Pause Skip Backward Skip Forward Mute Loaded …" at bounding box center [704, 781] width 1408 height 28
click at [544, 619] on div "Progress Bar" at bounding box center [544, 764] width 1 height 6
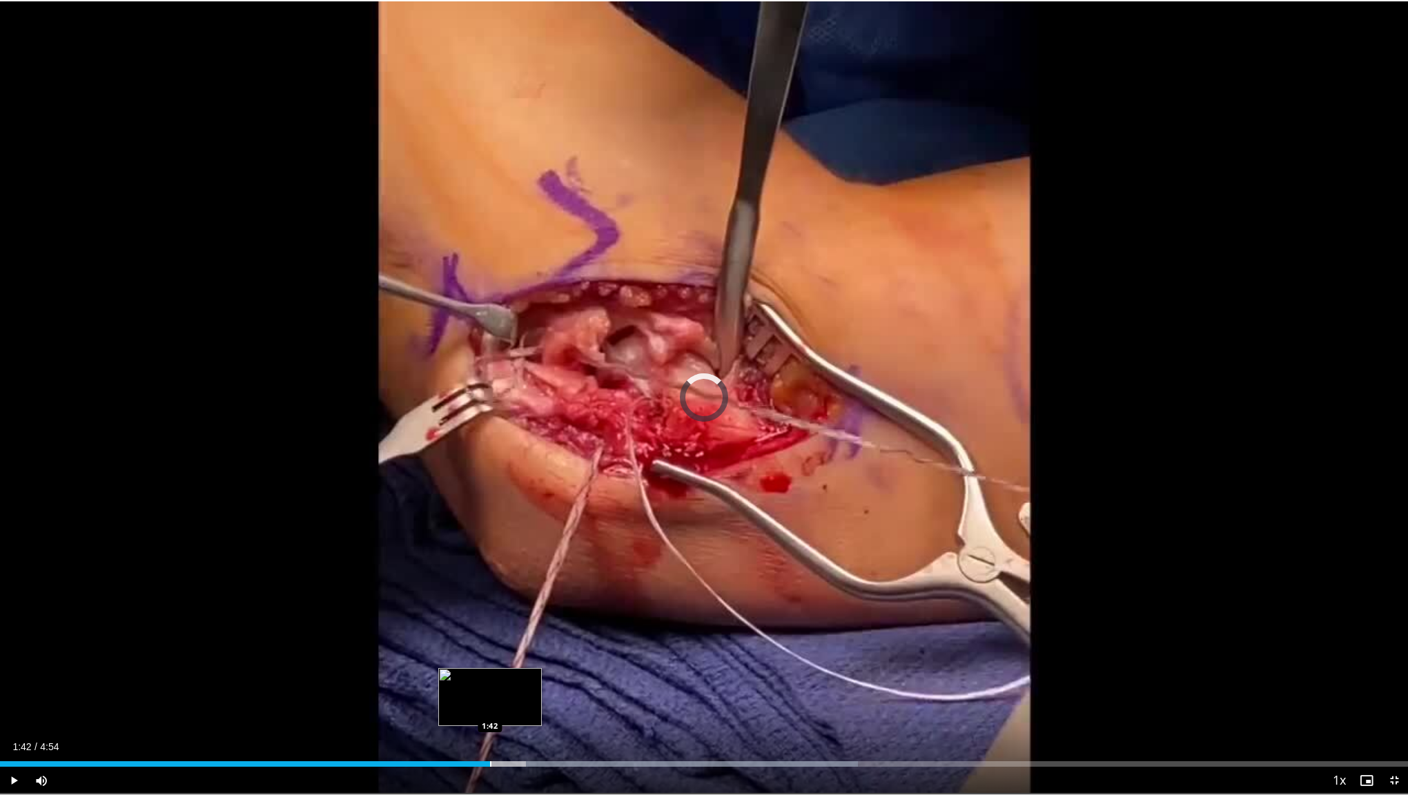
click at [490, 619] on div "Progress Bar" at bounding box center [490, 764] width 1 height 6
